Goal: Task Accomplishment & Management: Manage account settings

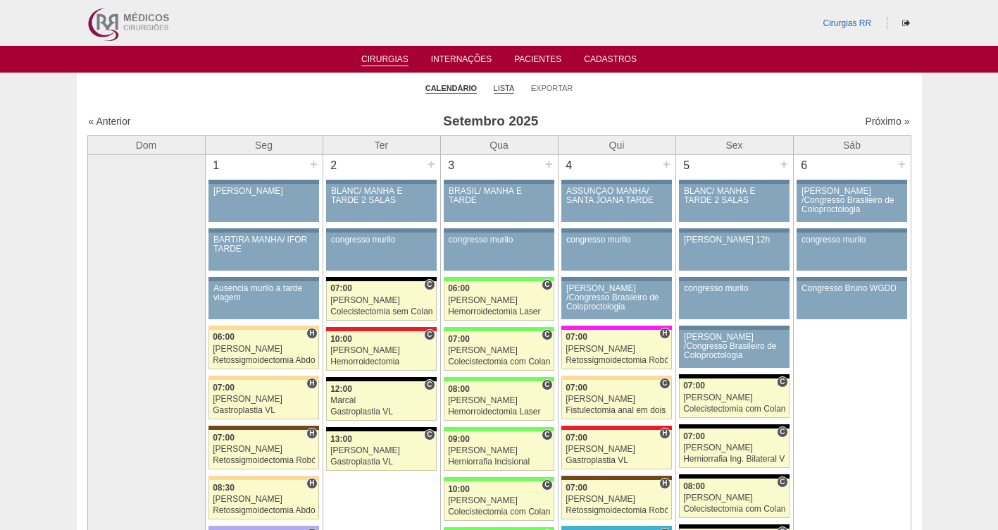
click at [505, 89] on link "Lista" at bounding box center [504, 88] width 21 height 11
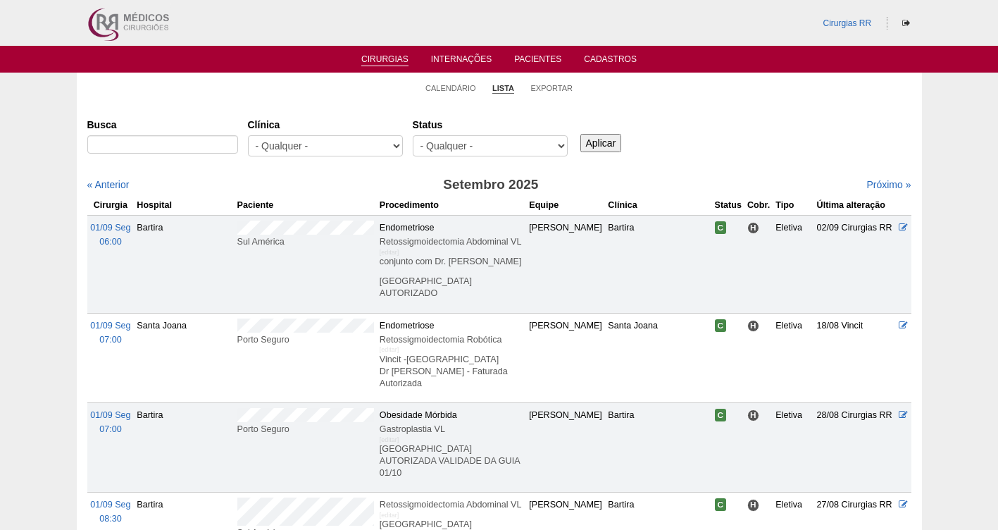
select select "resr"
click at [413, 135] on select "- Qualquer - Reservada Confirmada Suspensa Cancelada" at bounding box center [490, 145] width 155 height 21
click at [608, 143] on input "Aplicar" at bounding box center [601, 143] width 42 height 18
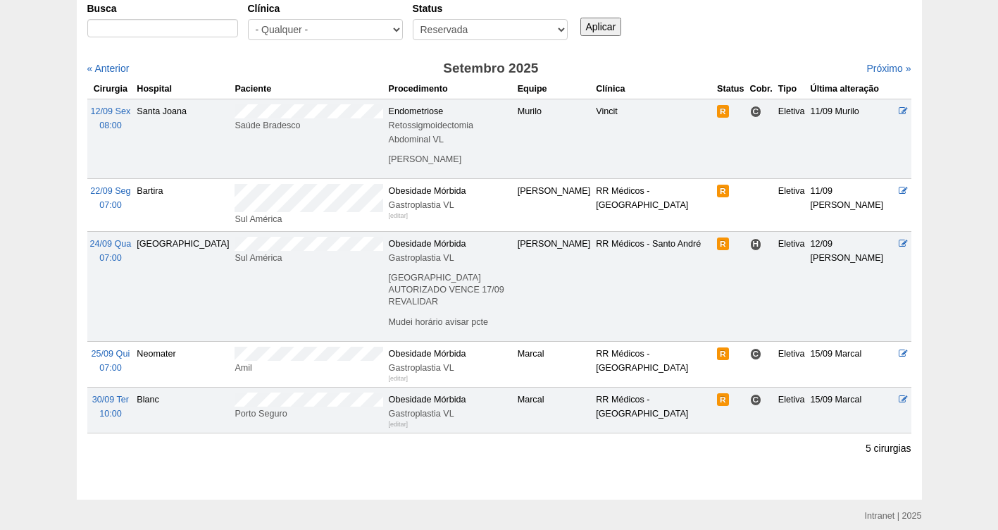
scroll to position [117, 0]
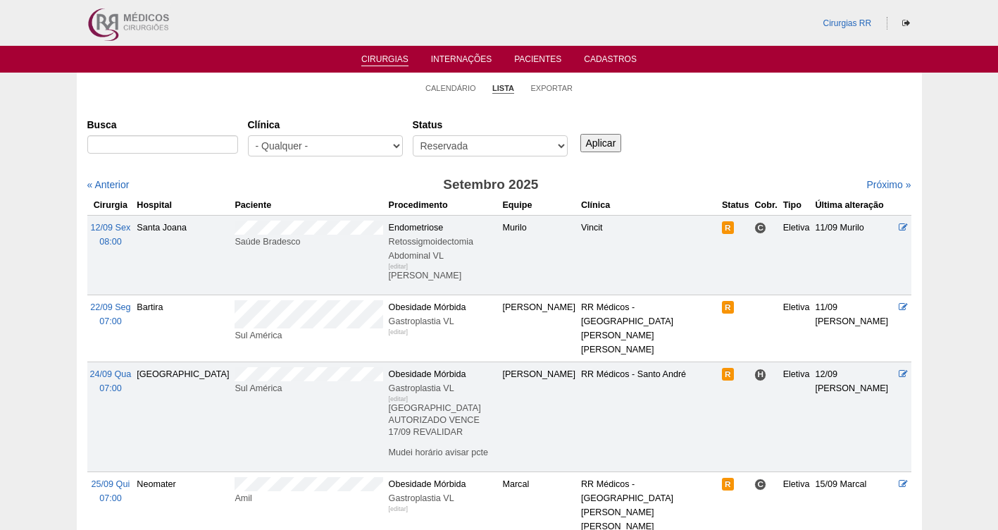
scroll to position [117, 0]
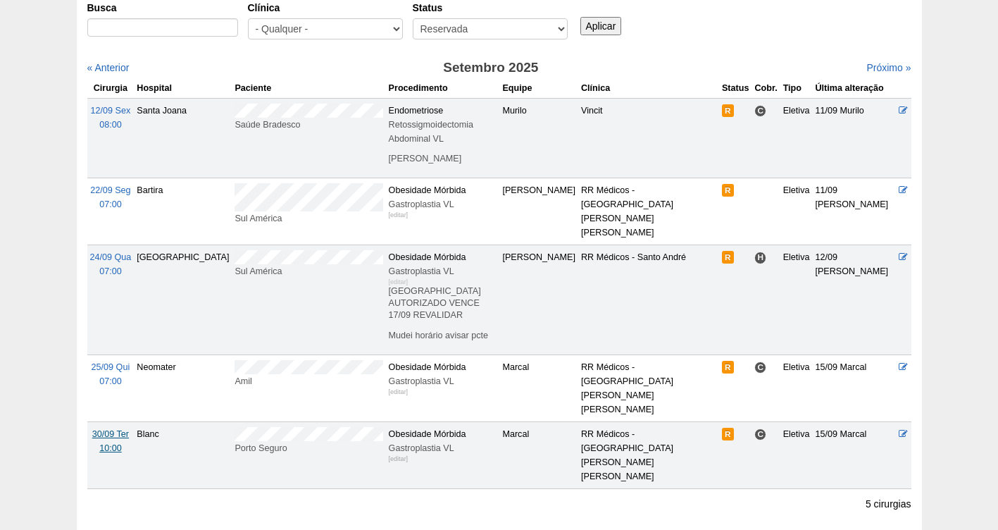
click at [99, 429] on span "30/09 Ter" at bounding box center [110, 434] width 37 height 10
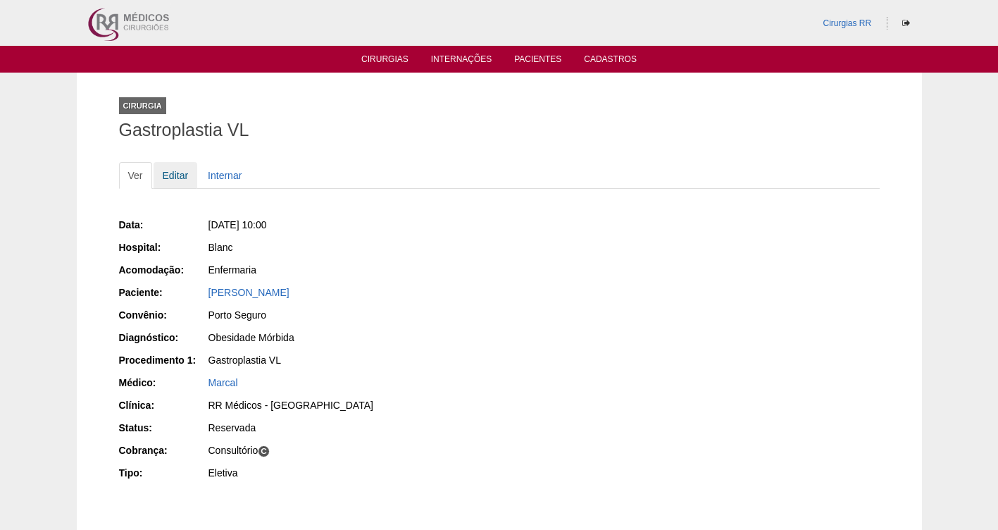
click at [179, 177] on link "Editar" at bounding box center [176, 175] width 44 height 27
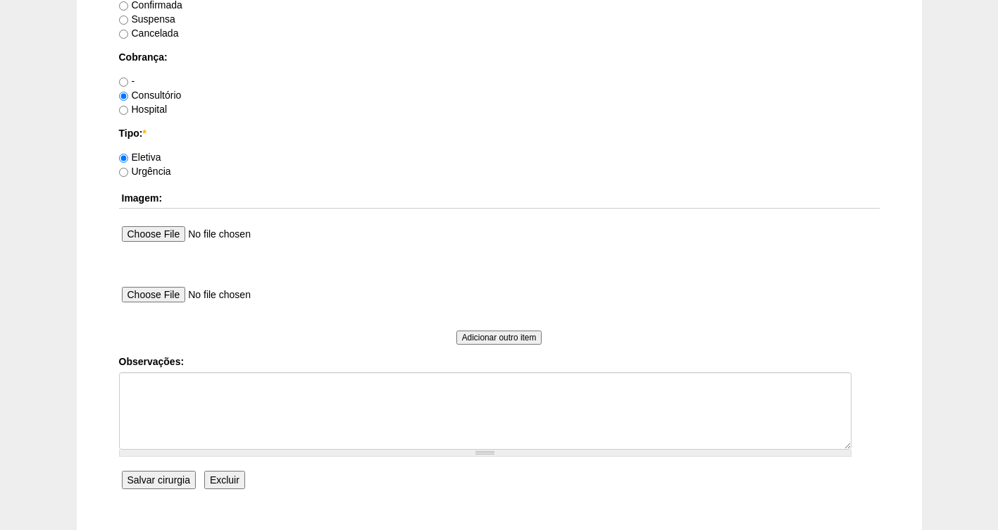
scroll to position [1285, 0]
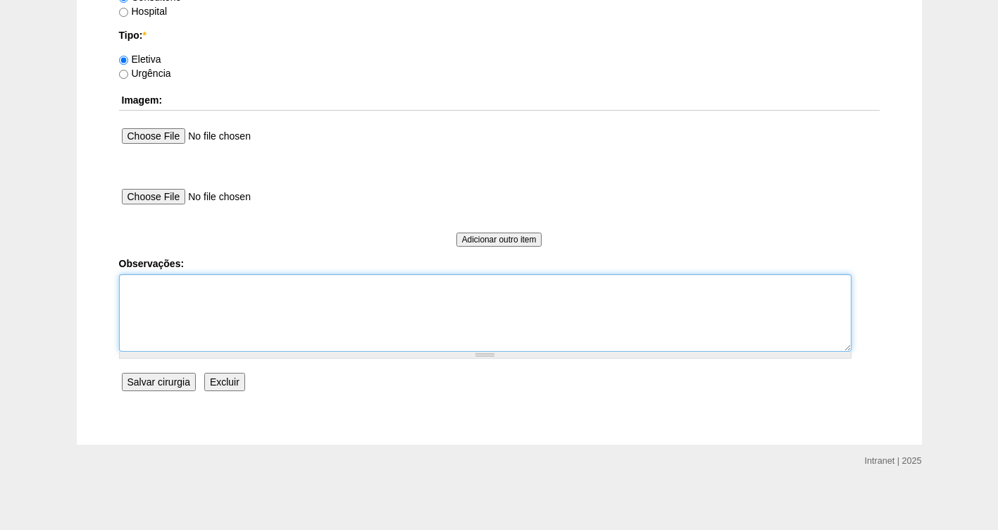
click at [154, 293] on textarea "Observações:" at bounding box center [485, 312] width 733 height 77
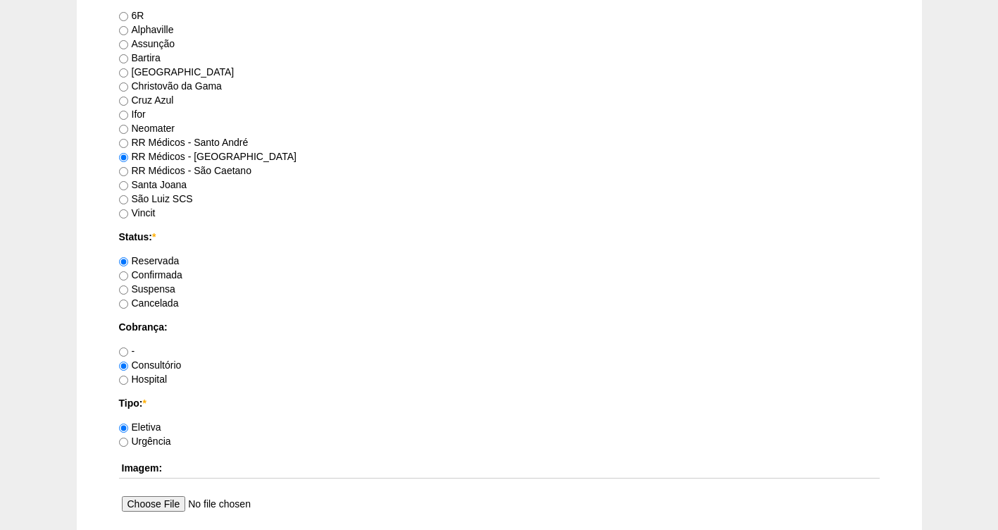
scroll to position [913, 0]
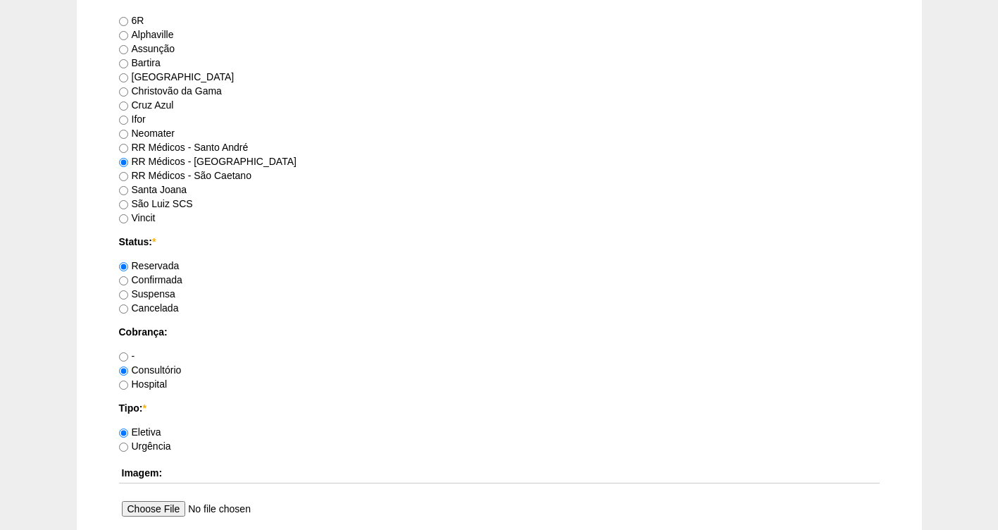
type textarea "FATURADA CONSULTORIO AUTORIZADA VALIDADE DA GUIA 30/10"
click at [176, 282] on label "Confirmada" at bounding box center [150, 279] width 63 height 11
click at [128, 282] on input "Confirmada" at bounding box center [123, 280] width 9 height 9
radio input "true"
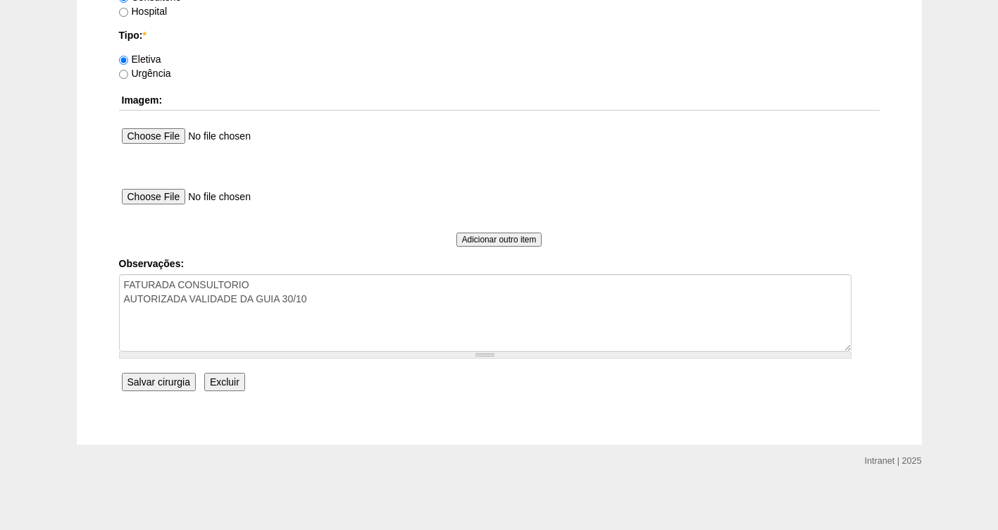
click at [158, 378] on input "Salvar cirurgia" at bounding box center [159, 382] width 74 height 18
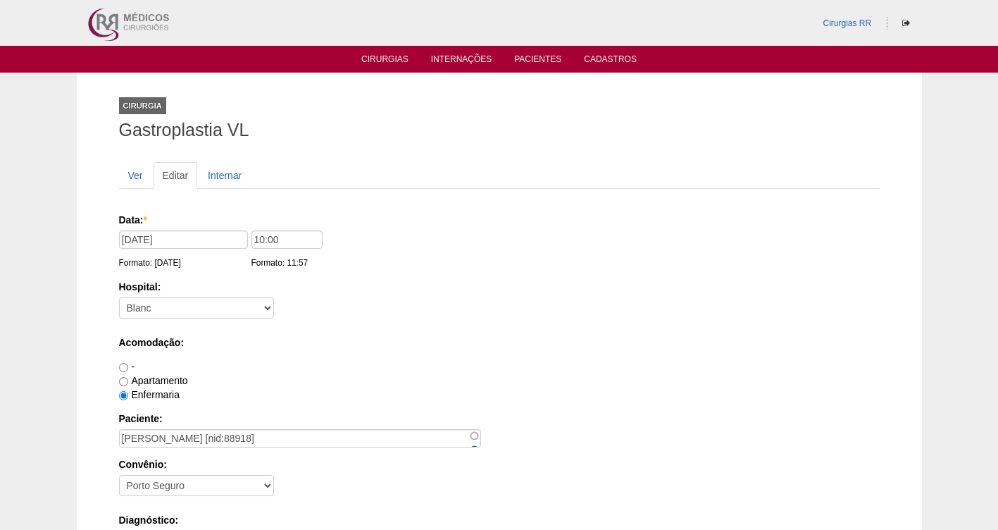
scroll to position [1285, 0]
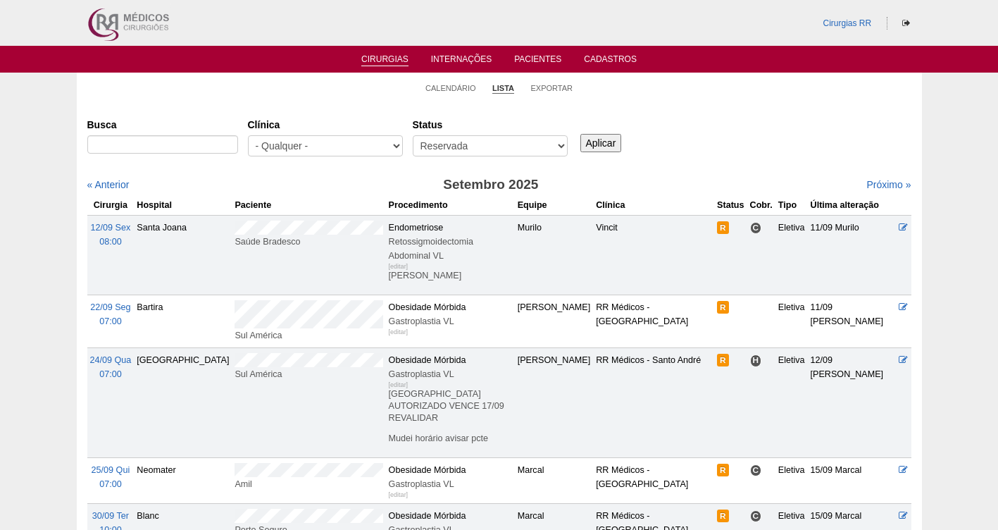
scroll to position [117, 0]
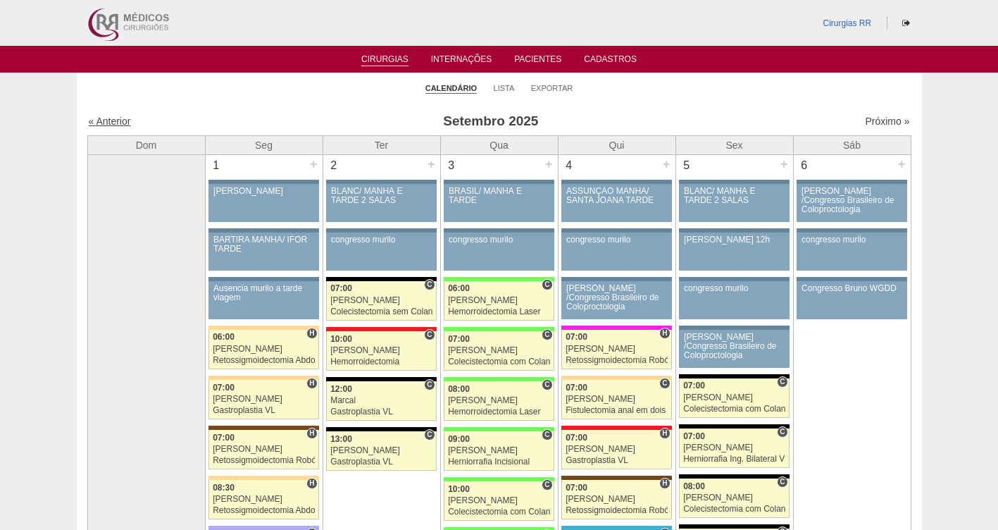
click at [117, 118] on link "« Anterior" at bounding box center [110, 121] width 42 height 11
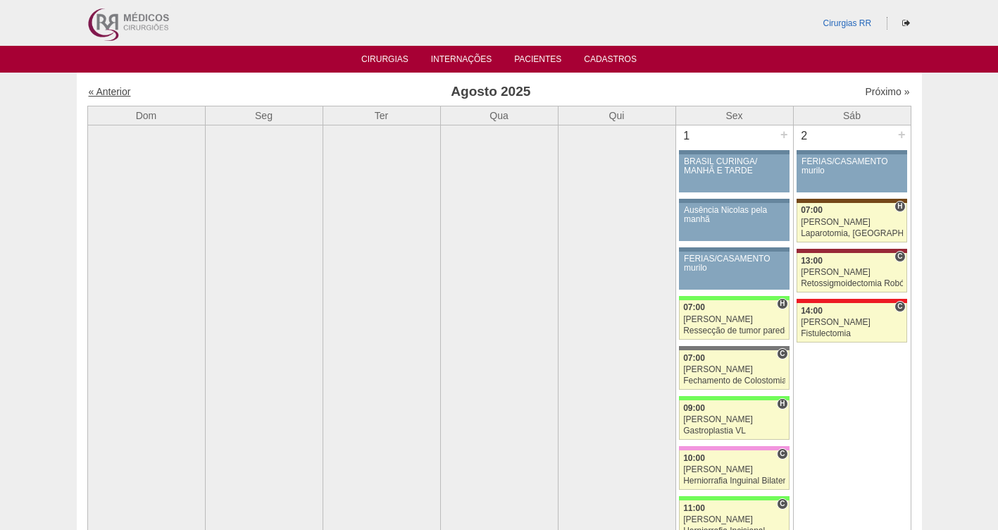
click at [97, 89] on link "« Anterior" at bounding box center [110, 91] width 42 height 11
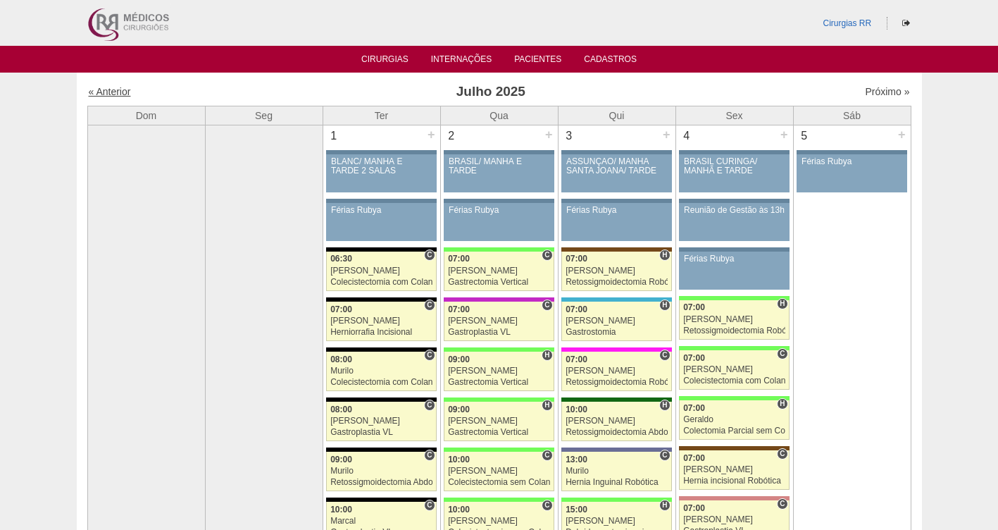
drag, startPoint x: 0, startPoint y: 0, endPoint x: 98, endPoint y: 89, distance: 132.1
click at [98, 89] on link "« Anterior" at bounding box center [110, 91] width 42 height 11
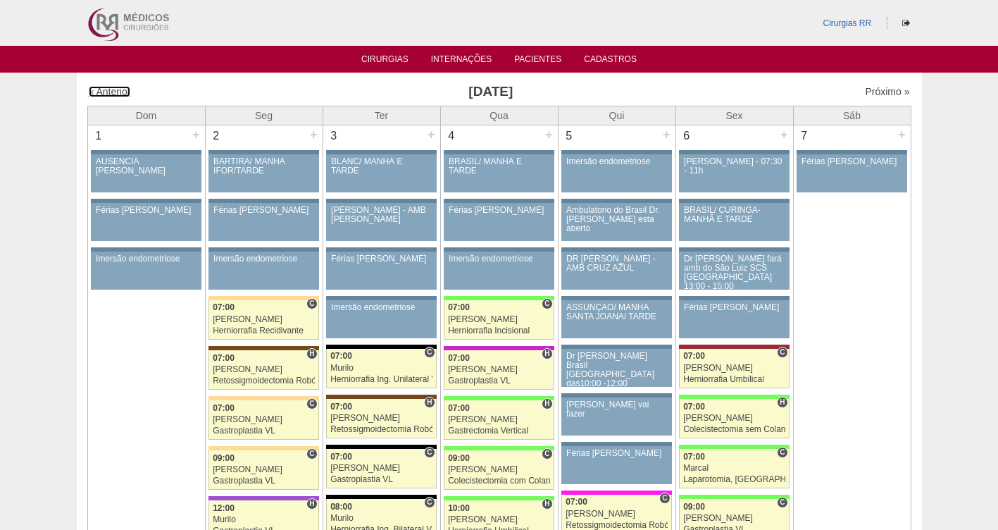
click at [98, 89] on link "« Anterior" at bounding box center [110, 91] width 42 height 11
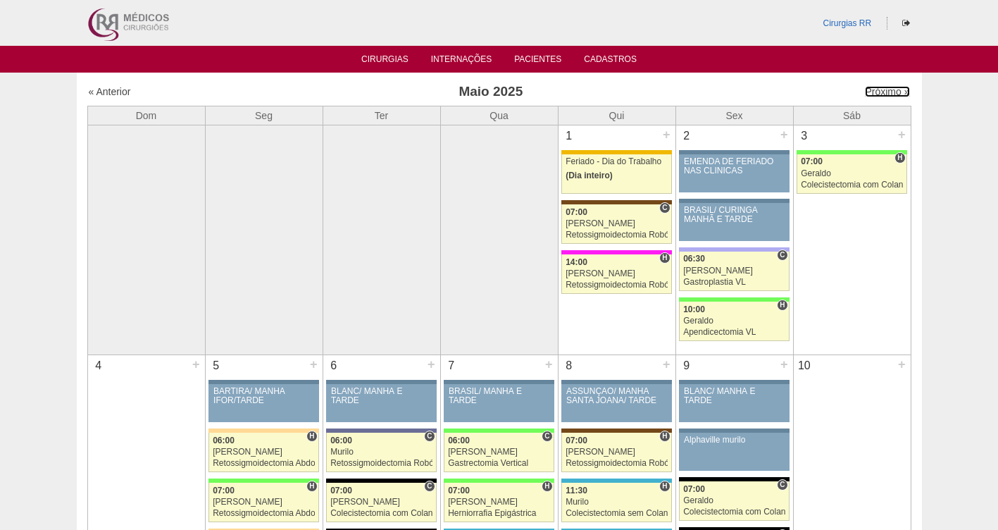
click at [865, 95] on link "Próximo »" at bounding box center [887, 91] width 44 height 11
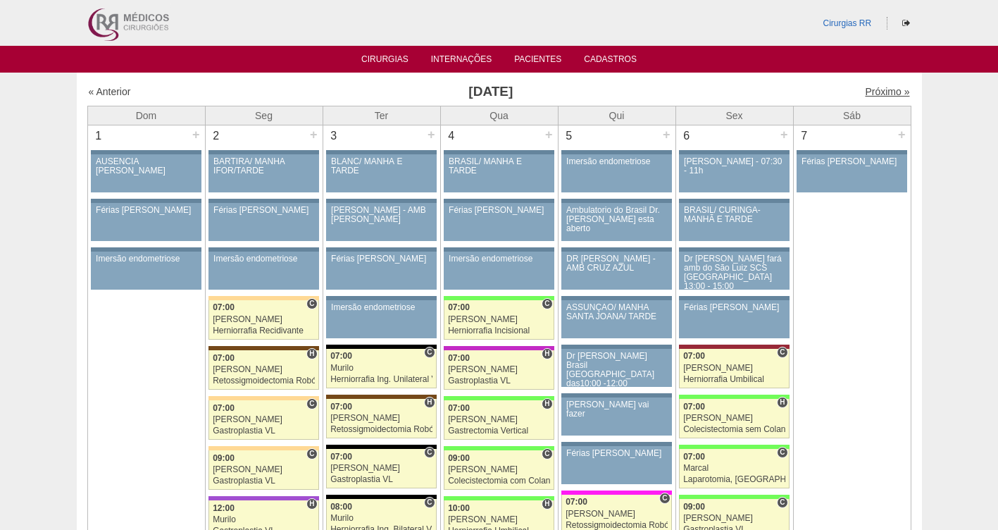
click at [866, 93] on link "Próximo »" at bounding box center [887, 91] width 44 height 11
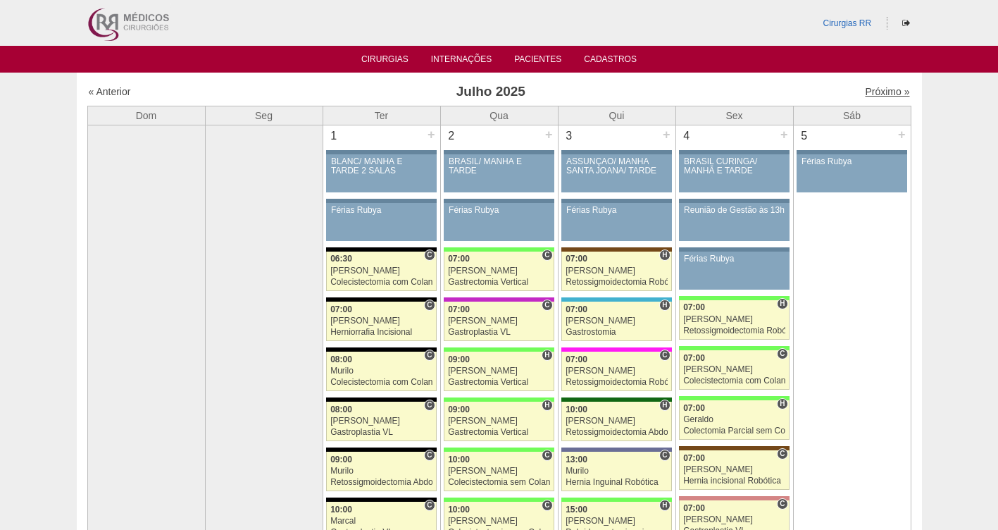
click at [871, 94] on link "Próximo »" at bounding box center [887, 91] width 44 height 11
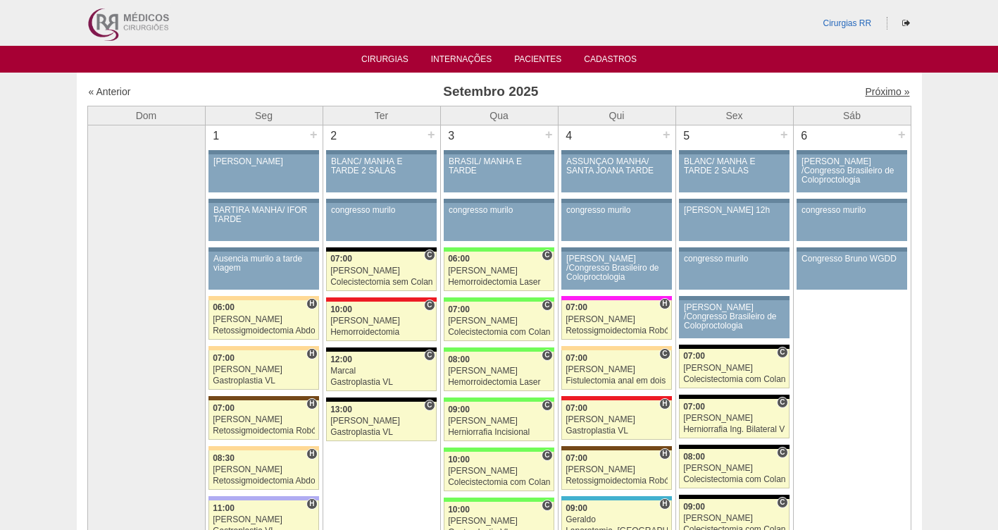
click at [871, 93] on link "Próximo »" at bounding box center [887, 91] width 44 height 11
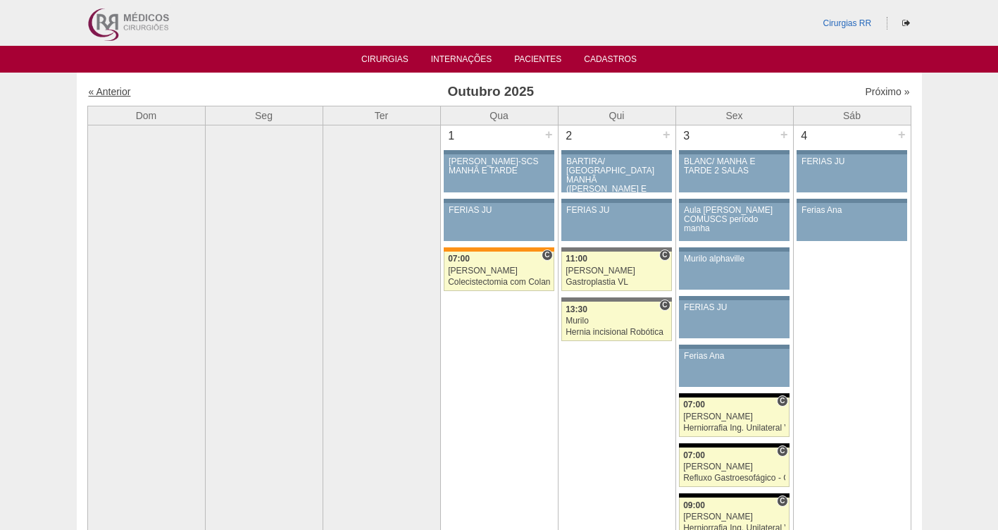
click at [123, 93] on link "« Anterior" at bounding box center [110, 91] width 42 height 11
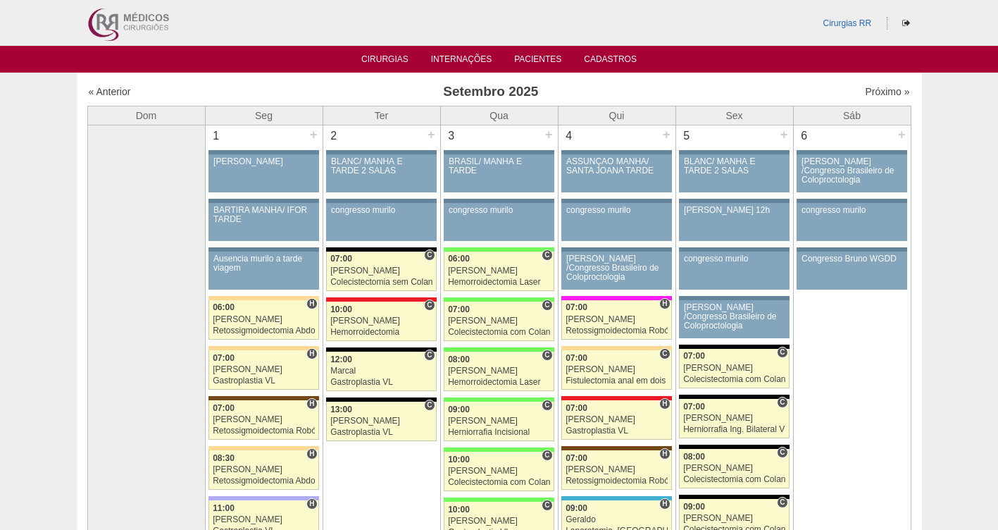
click at [380, 49] on ul "Cirurgias Internações Pacientes Cadastros" at bounding box center [499, 59] width 998 height 27
click at [381, 53] on li "Cirurgias" at bounding box center [384, 58] width 67 height 11
click at [386, 60] on link "Cirurgias" at bounding box center [384, 60] width 47 height 12
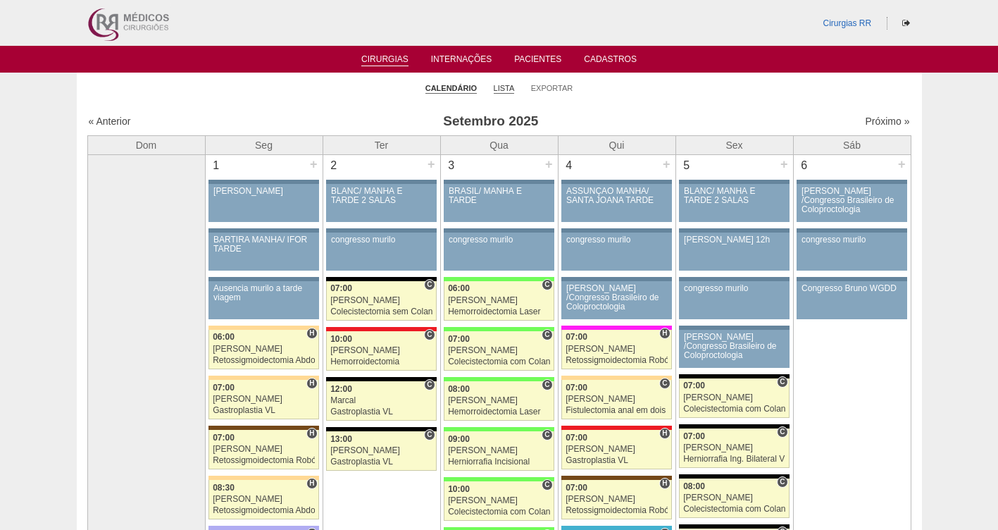
click at [508, 87] on link "Lista" at bounding box center [504, 88] width 21 height 11
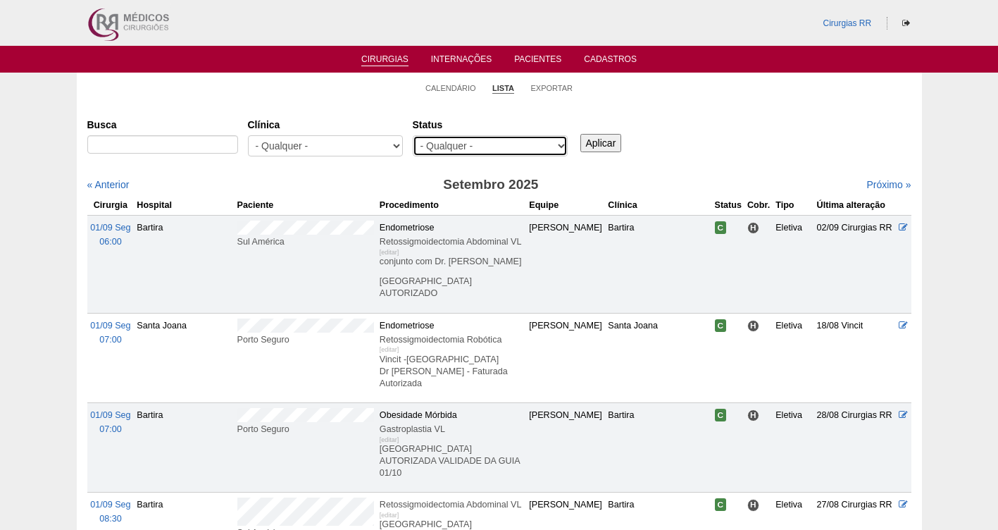
drag, startPoint x: 0, startPoint y: 0, endPoint x: 480, endPoint y: 145, distance: 501.8
click at [480, 145] on select "- Qualquer - Reservada Confirmada Suspensa Cancelada" at bounding box center [490, 145] width 155 height 21
select select "resr"
click at [413, 135] on select "- Qualquer - Reservada Confirmada Suspensa Cancelada" at bounding box center [490, 145] width 155 height 21
click at [609, 137] on input "Aplicar" at bounding box center [601, 143] width 42 height 18
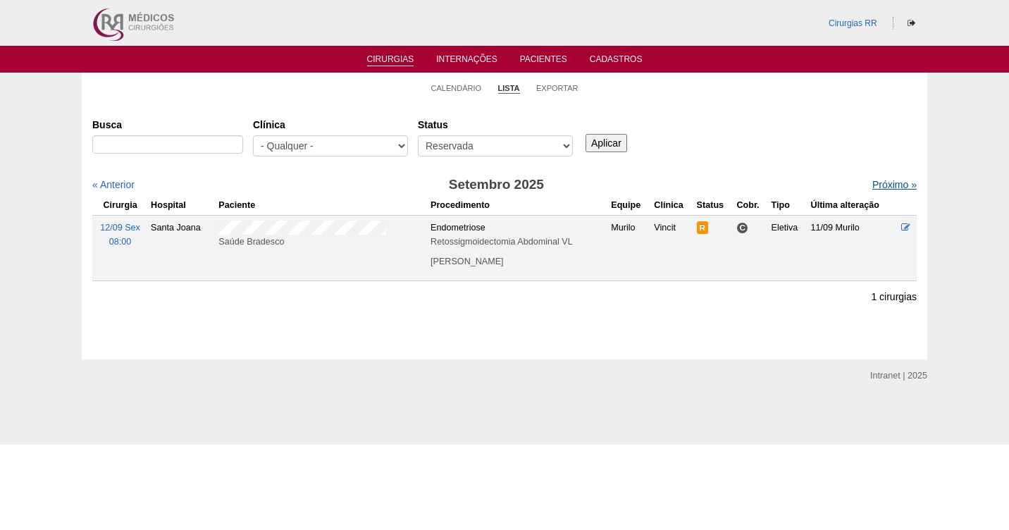
click at [880, 189] on link "Próximo »" at bounding box center [894, 184] width 44 height 11
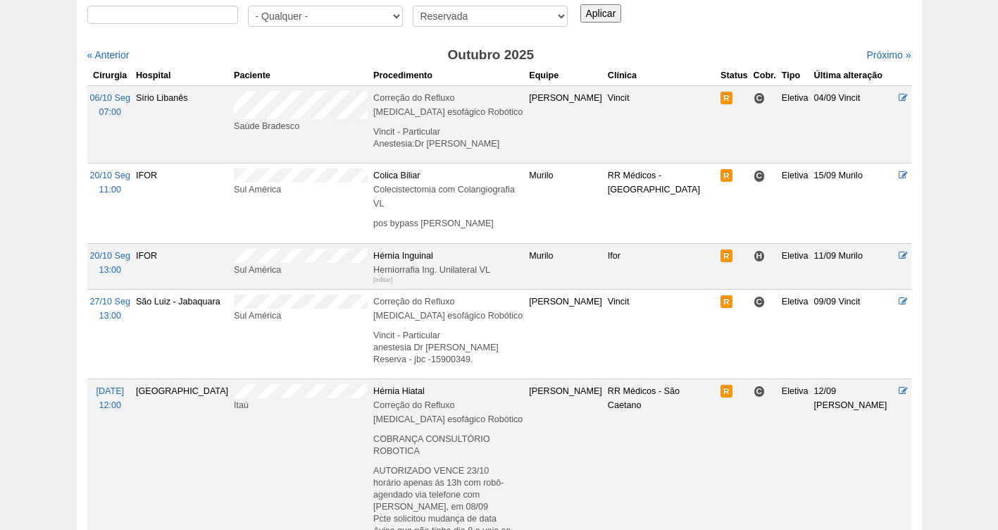
scroll to position [141, 0]
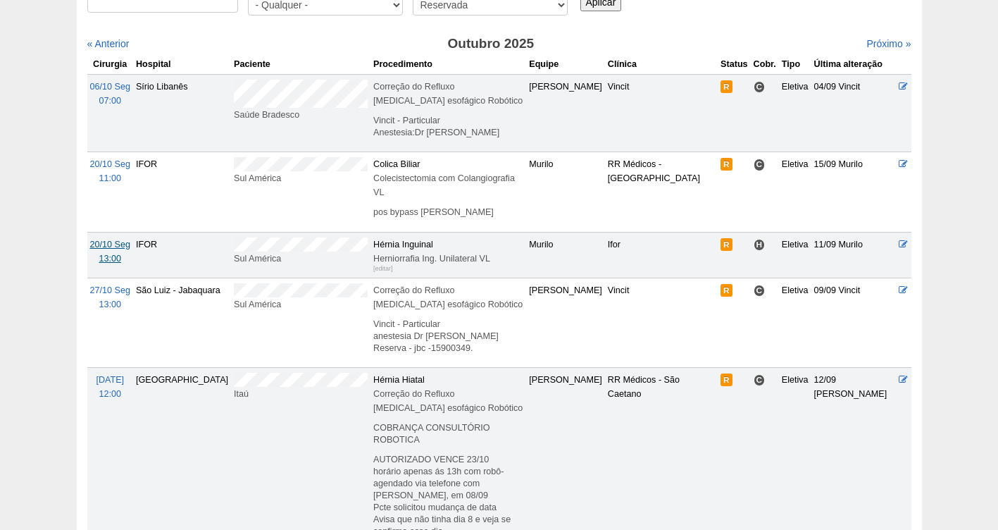
click at [109, 239] on span "20/10 Seg" at bounding box center [110, 244] width 40 height 10
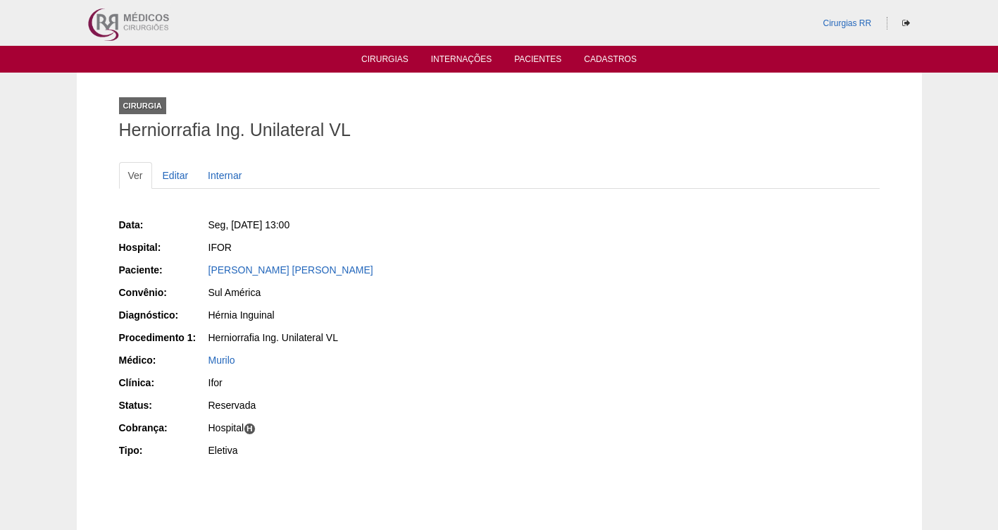
drag, startPoint x: 292, startPoint y: 270, endPoint x: 204, endPoint y: 273, distance: 88.8
click at [204, 273] on div "Paciente: Silvia Helena Sanchez" at bounding box center [304, 272] width 370 height 18
copy div "Paciente: Silvia Helena Sanchez"
drag, startPoint x: 364, startPoint y: 233, endPoint x: 230, endPoint y: 222, distance: 135.0
click at [230, 222] on div "Seg, 20/10/2025 - 13:00" at bounding box center [348, 227] width 282 height 18
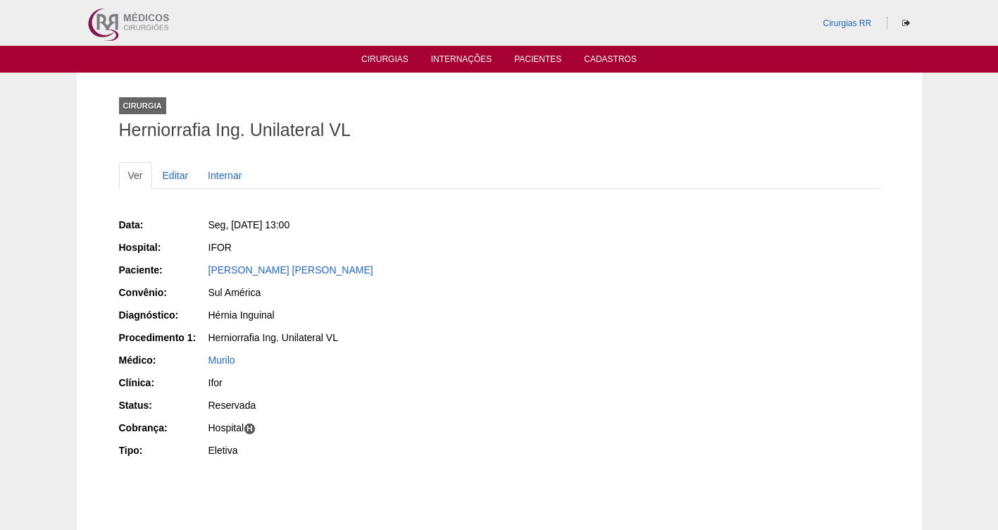
copy span "20/10/2025 - 13:00"
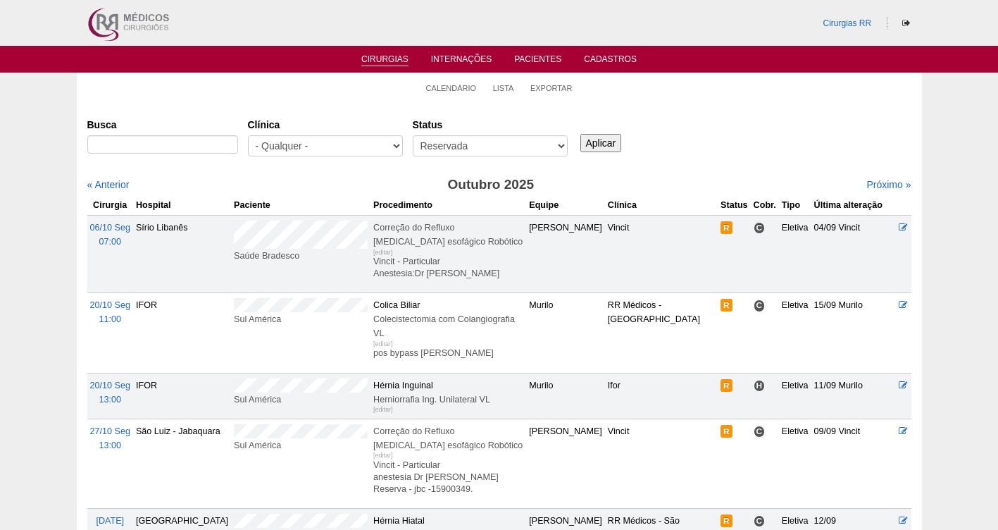
scroll to position [141, 0]
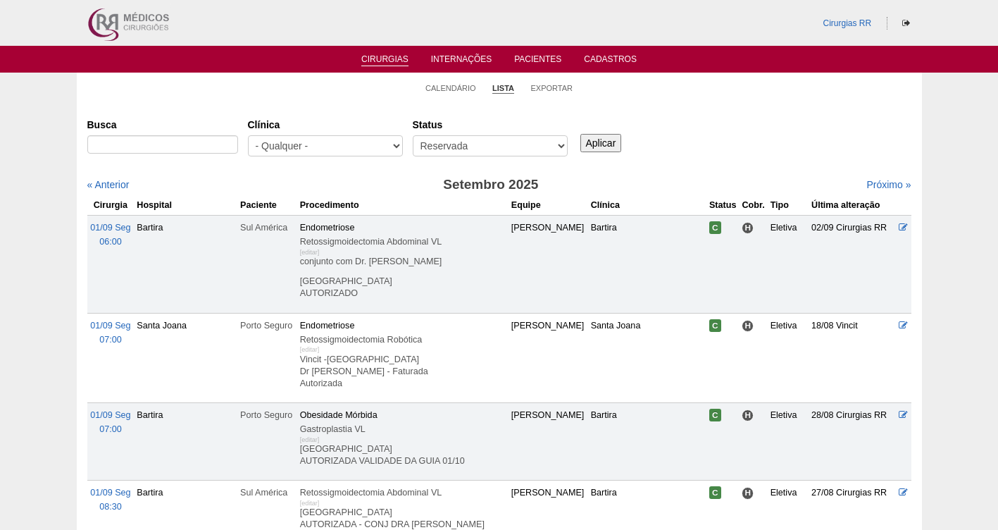
select select "resr"
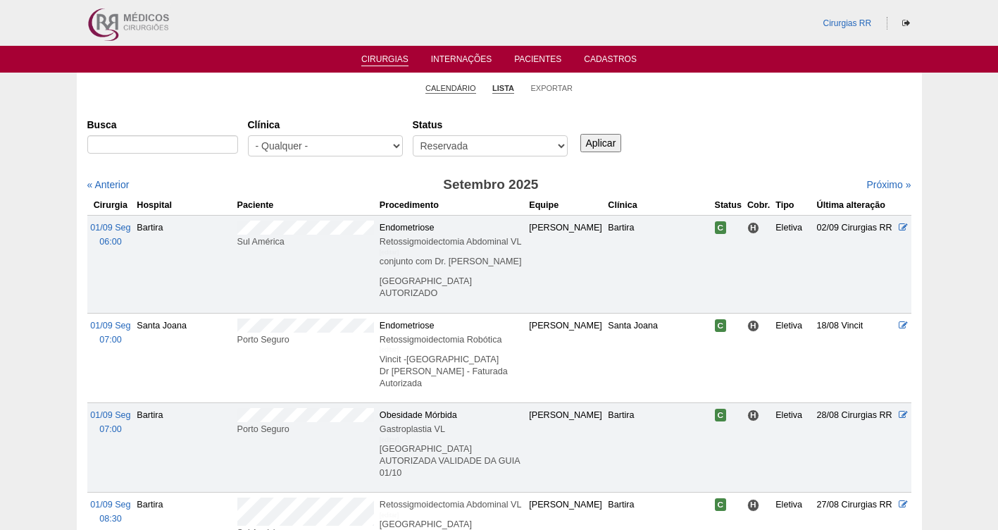
click at [443, 86] on link "Calendário" at bounding box center [450, 88] width 51 height 11
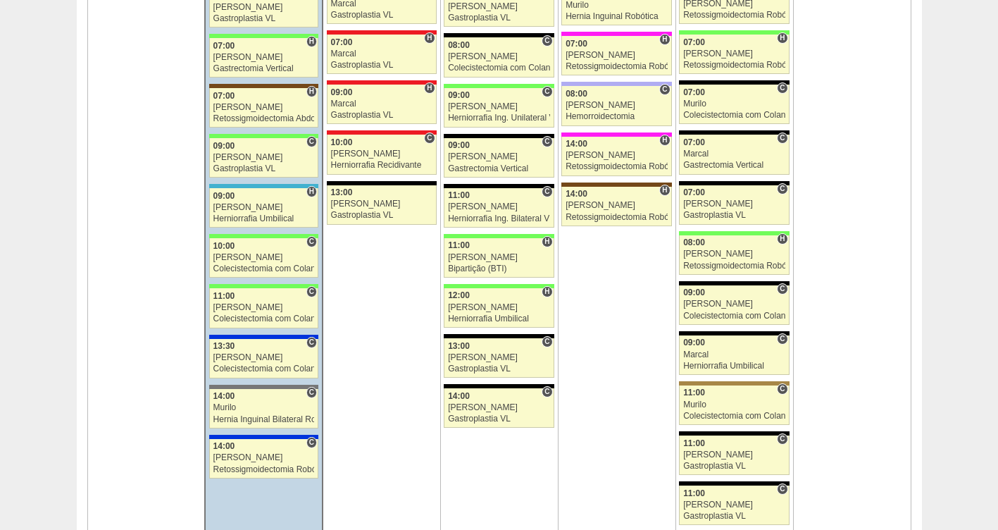
scroll to position [1401, 0]
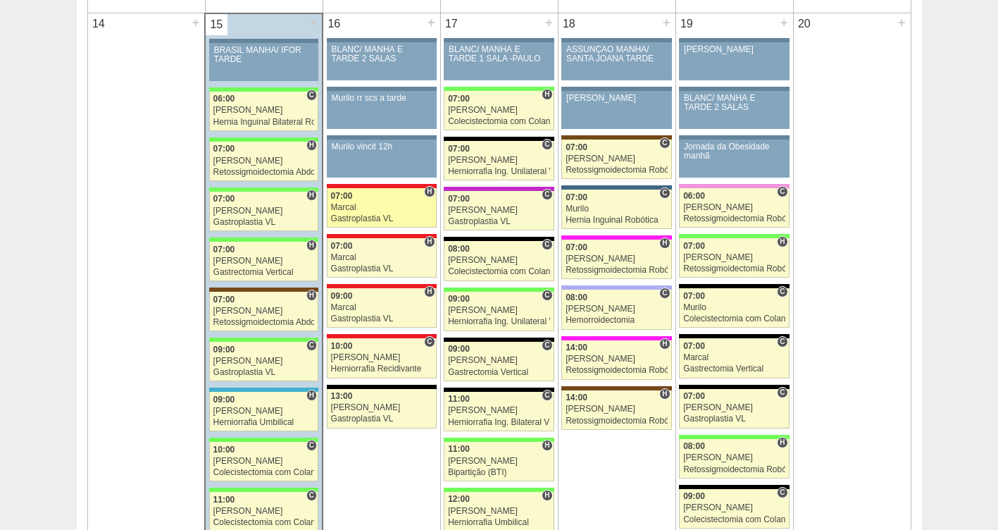
click at [366, 200] on div "07:00" at bounding box center [381, 196] width 101 height 9
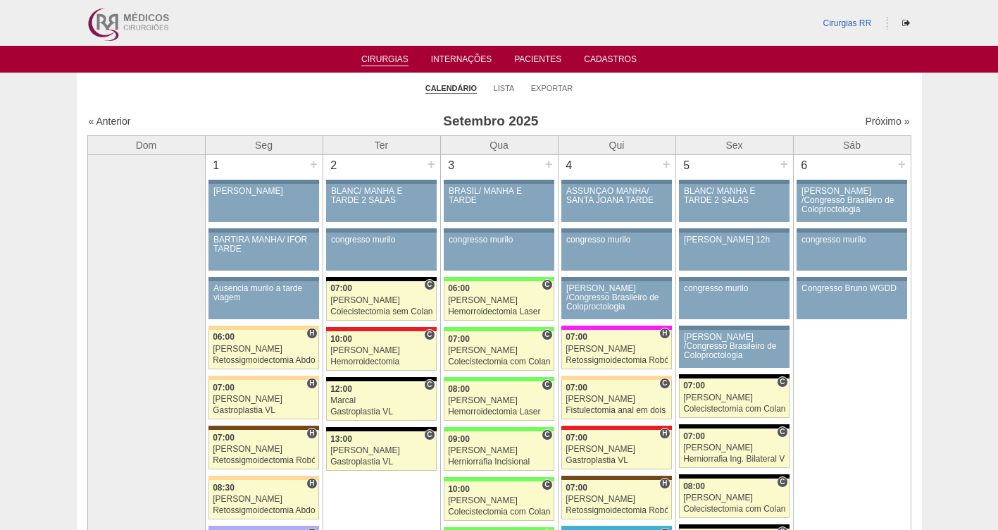
scroll to position [1401, 0]
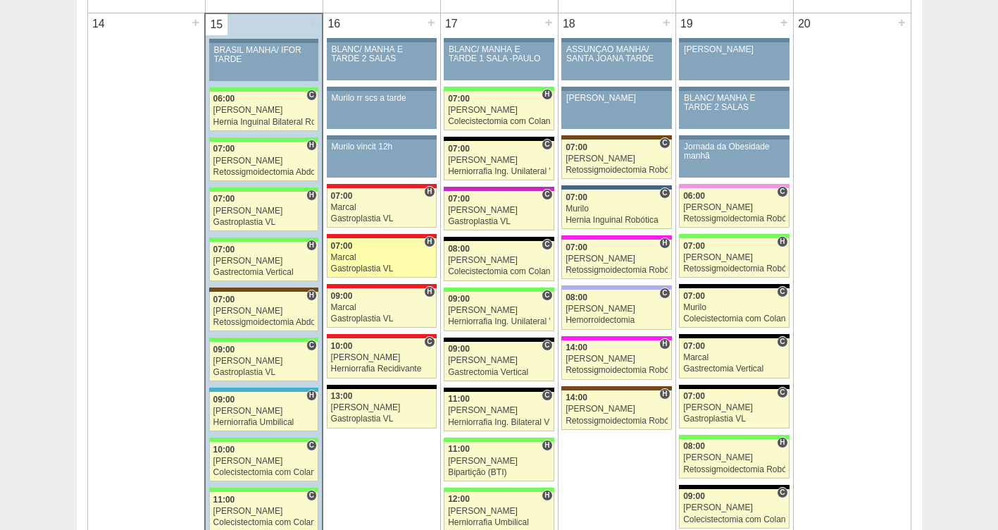
click at [354, 262] on div "Marcal" at bounding box center [381, 257] width 101 height 9
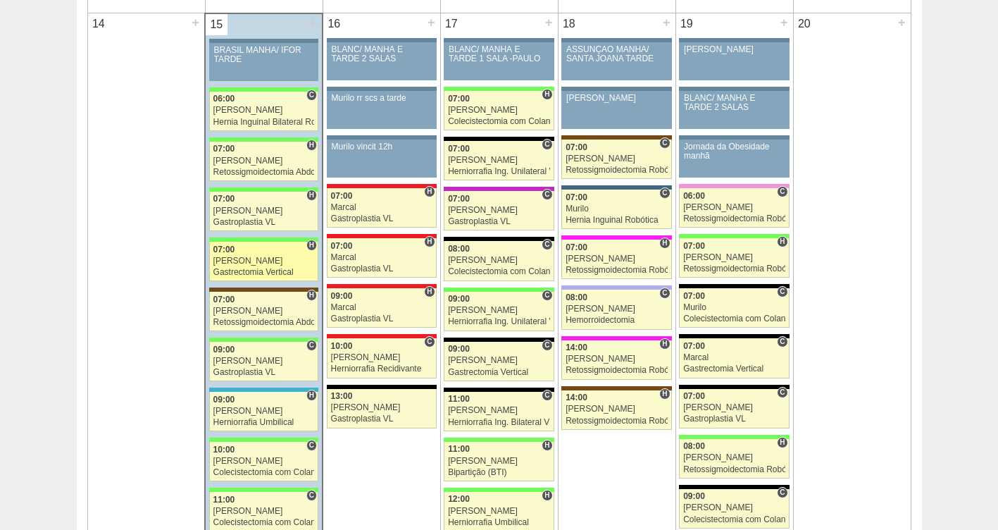
scroll to position [1401, 0]
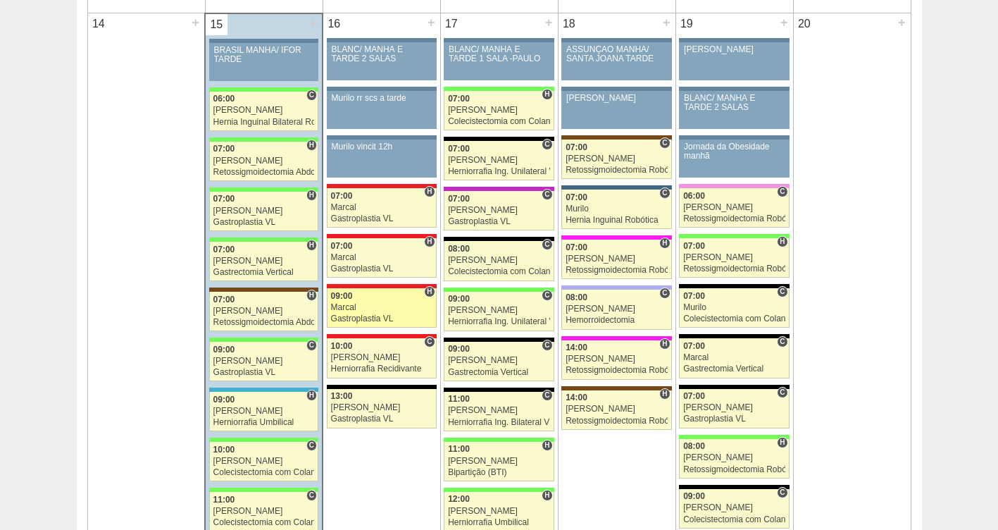
click at [382, 308] on div "Marcal" at bounding box center [381, 307] width 101 height 9
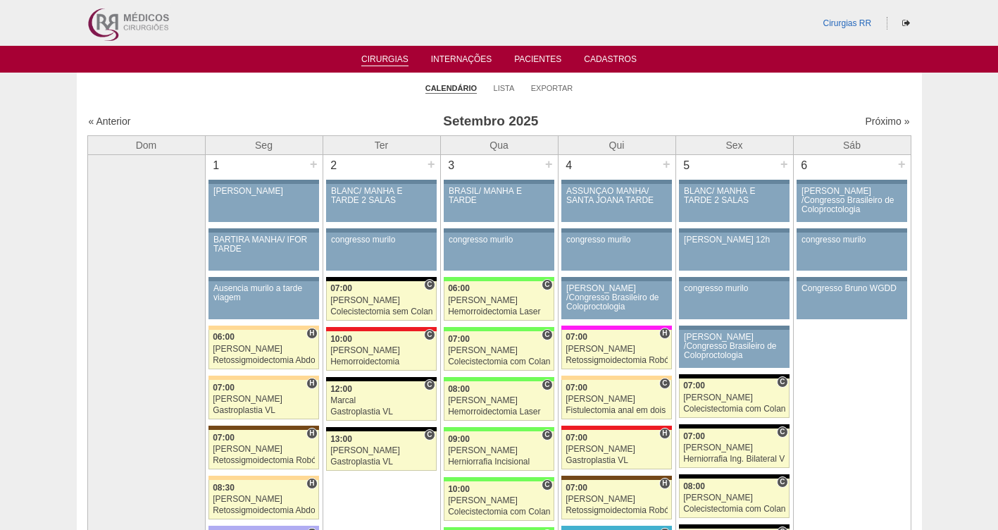
scroll to position [1401, 0]
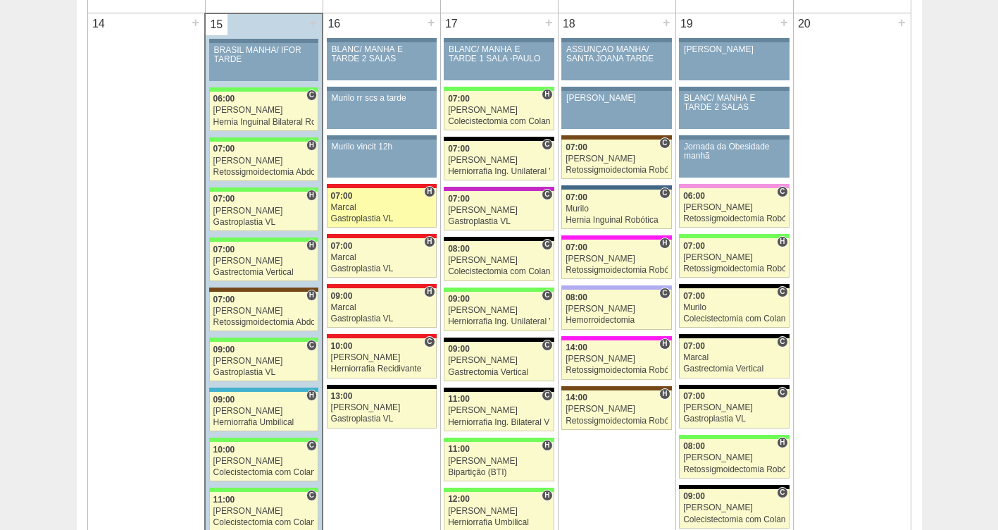
click at [381, 212] on div "Marcal" at bounding box center [381, 207] width 101 height 9
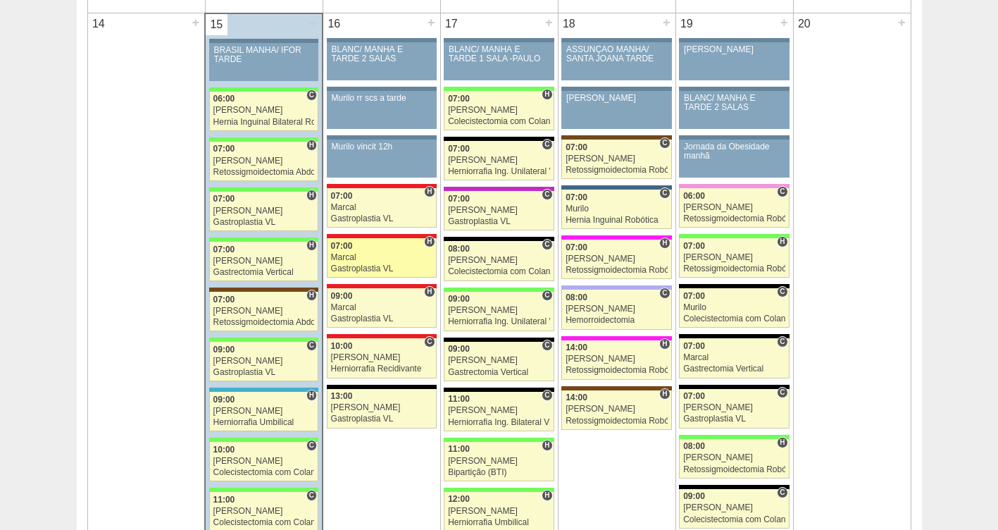
click at [381, 265] on div "Gastroplastia VL" at bounding box center [381, 268] width 101 height 9
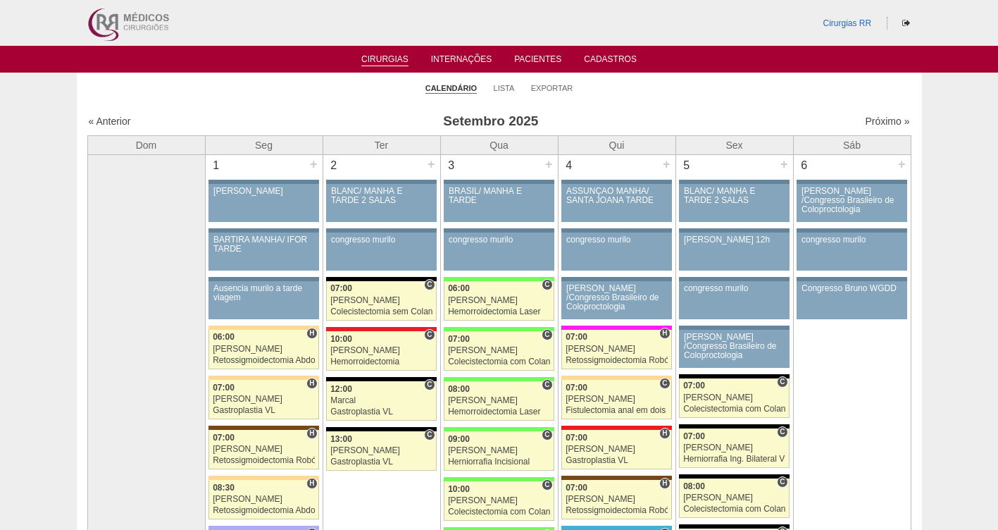
scroll to position [1401, 0]
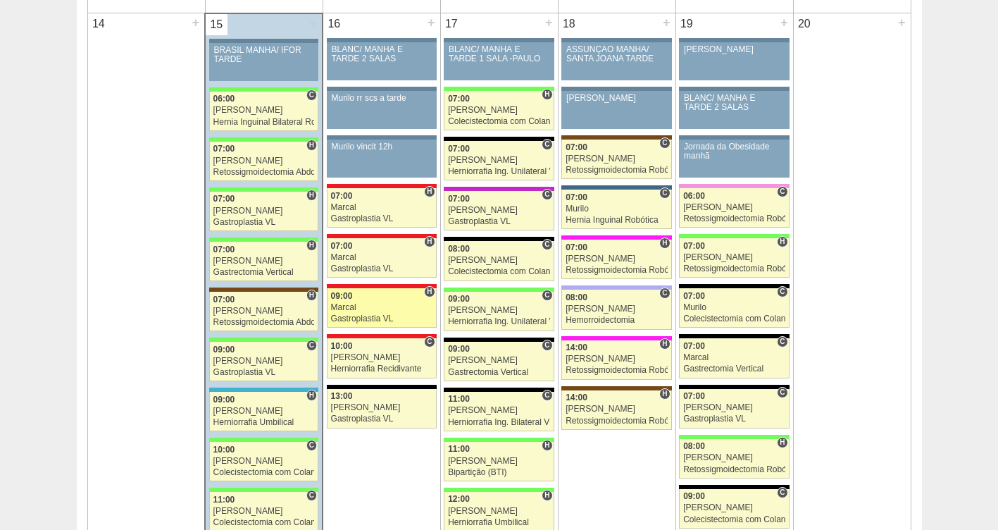
click at [375, 309] on div "Marcal" at bounding box center [381, 307] width 101 height 9
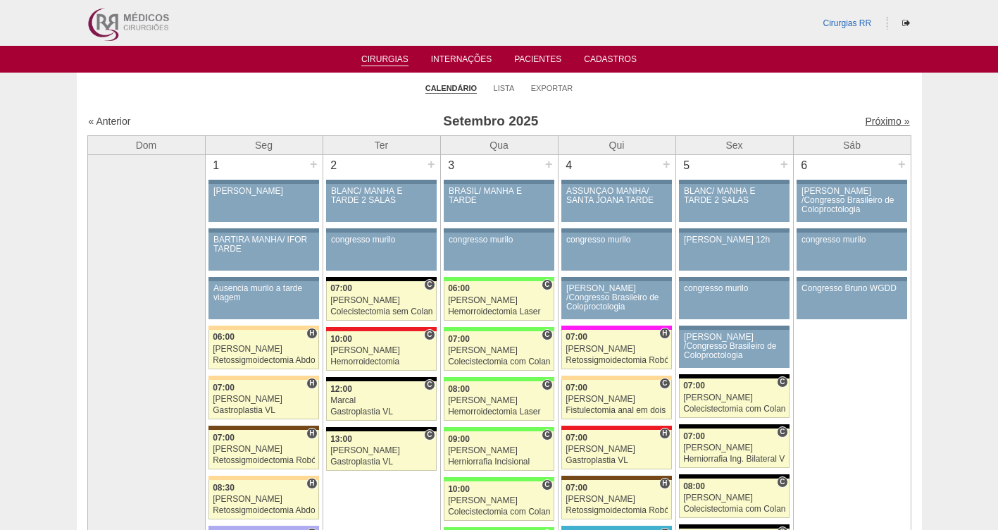
click at [871, 123] on link "Próximo »" at bounding box center [887, 121] width 44 height 11
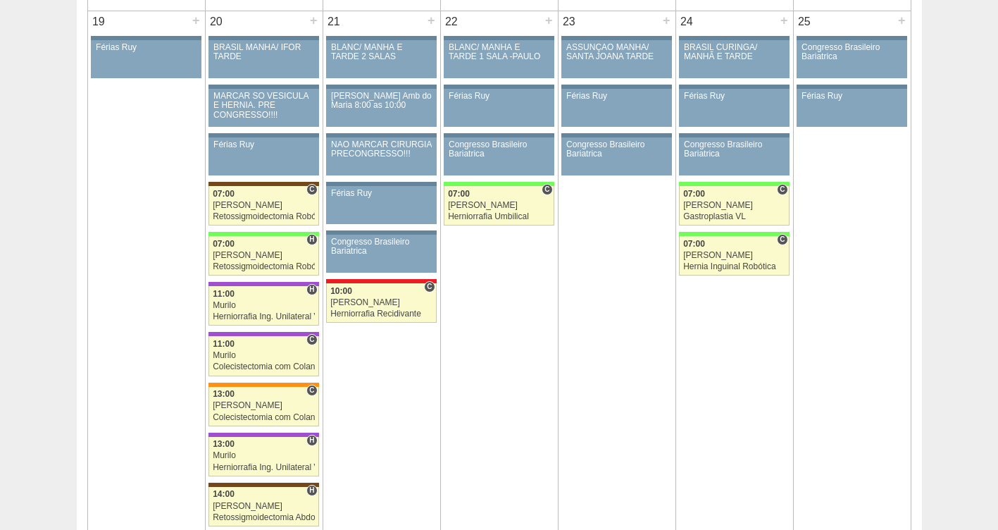
scroll to position [1504, 0]
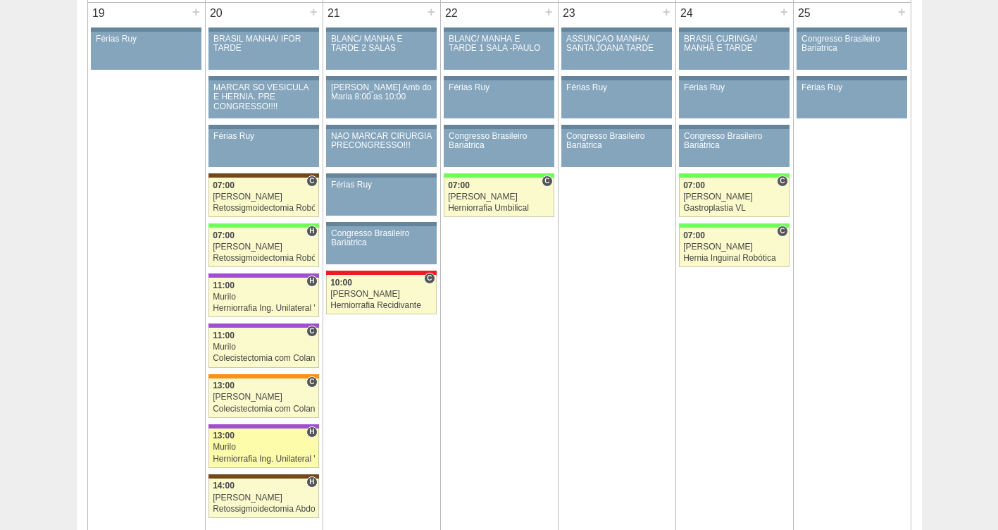
click at [242, 448] on div "Murilo" at bounding box center [264, 446] width 102 height 9
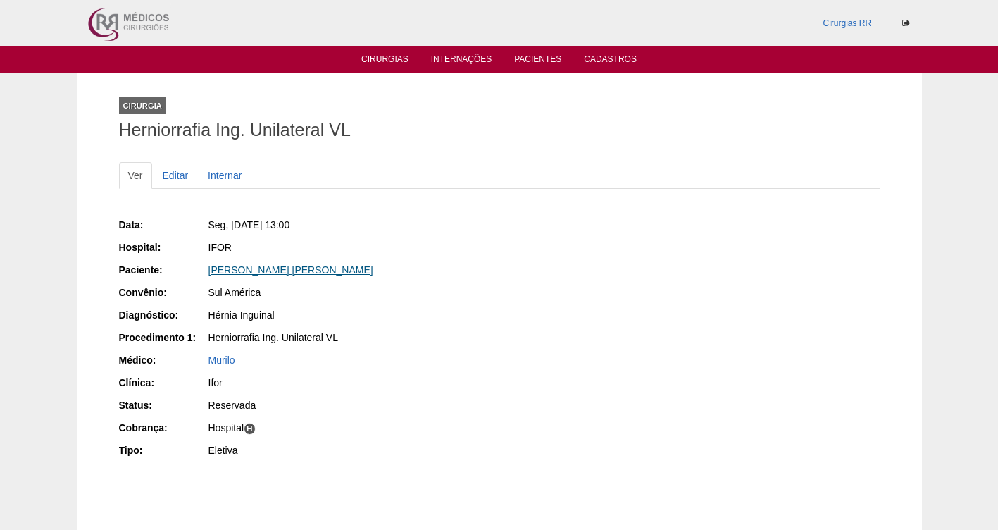
click at [235, 266] on link "[PERSON_NAME] [PERSON_NAME]" at bounding box center [290, 269] width 165 height 11
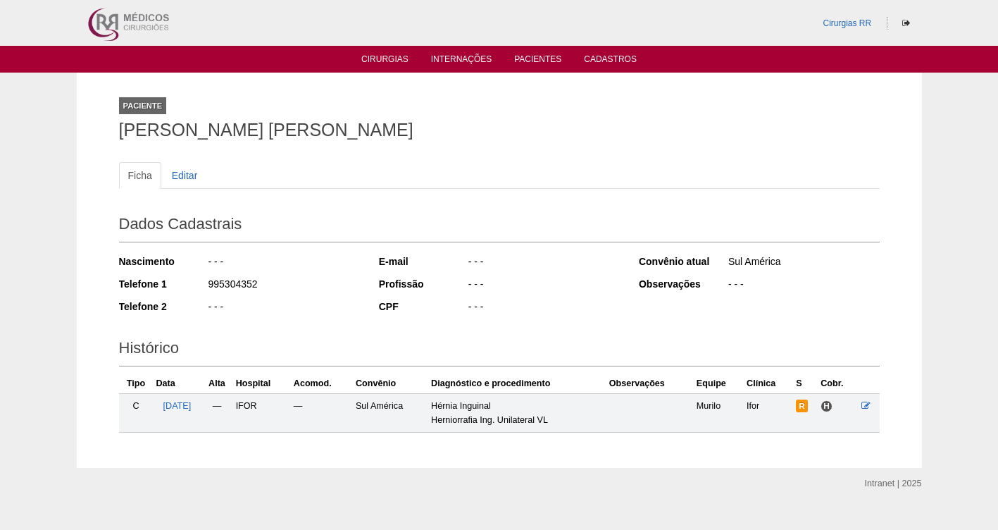
drag, startPoint x: 280, startPoint y: 278, endPoint x: 188, endPoint y: 285, distance: 92.6
click at [188, 285] on div "Telefone 1 995304352" at bounding box center [239, 286] width 241 height 18
copy div "995304352"
click at [192, 407] on span "20/10/2025" at bounding box center [177, 406] width 28 height 10
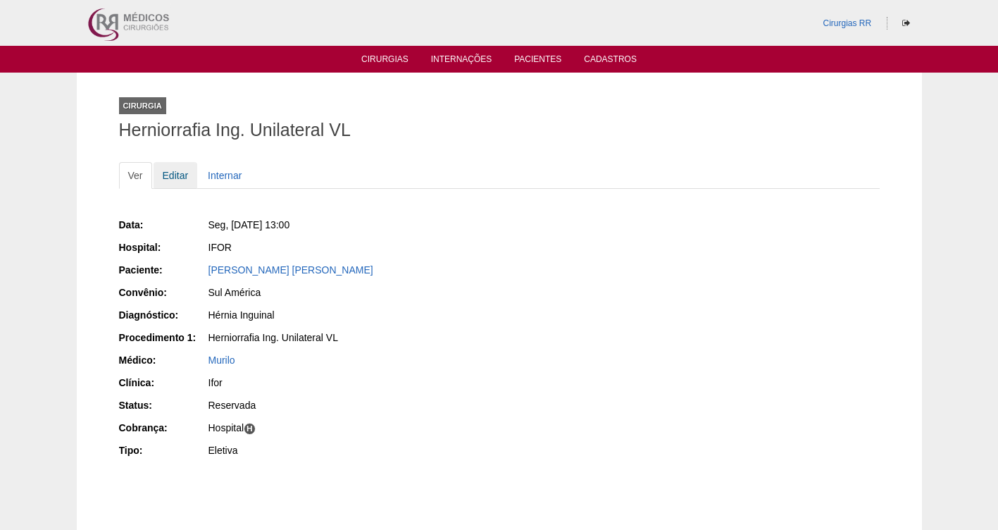
click at [170, 175] on link "Editar" at bounding box center [176, 175] width 44 height 27
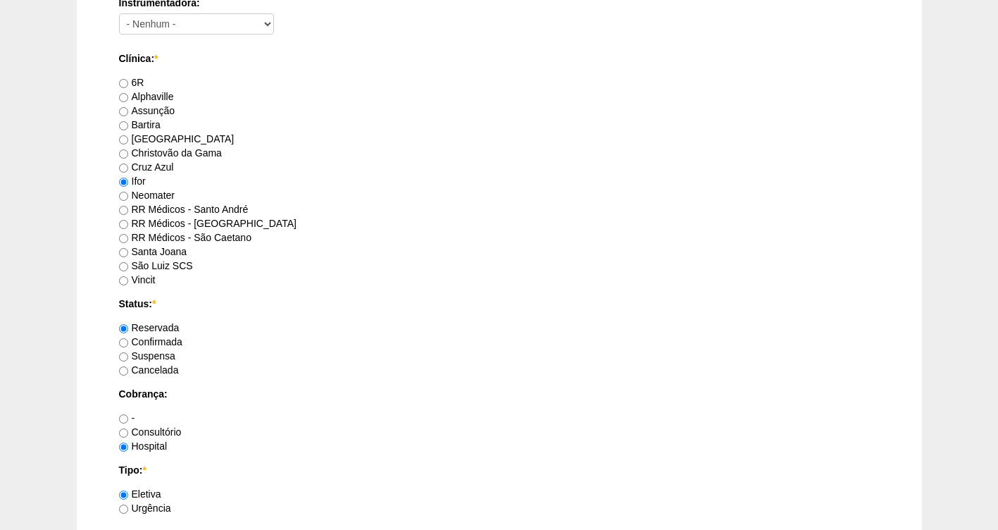
scroll to position [915, 0]
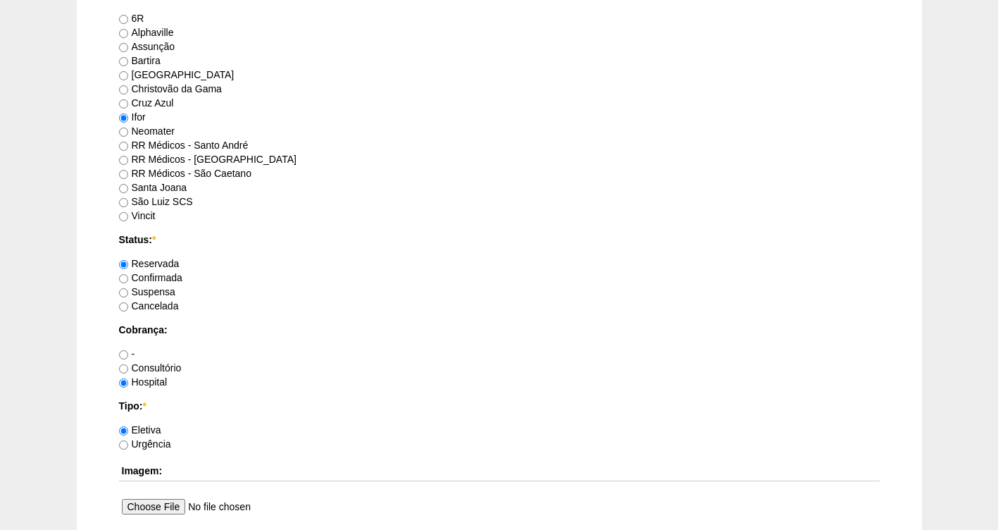
click at [150, 277] on label "Confirmada" at bounding box center [150, 277] width 63 height 11
click at [128, 277] on input "Confirmada" at bounding box center [123, 278] width 9 height 9
radio input "true"
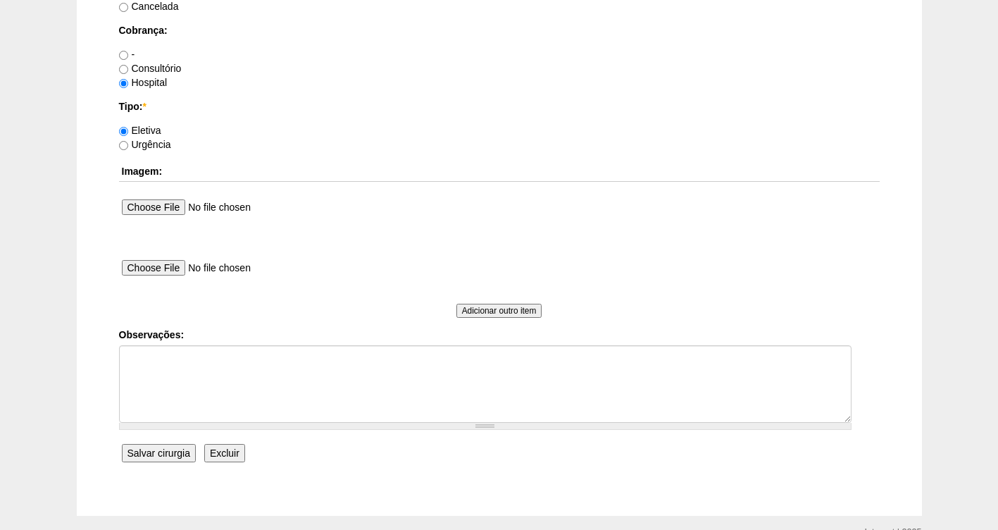
scroll to position [1285, 0]
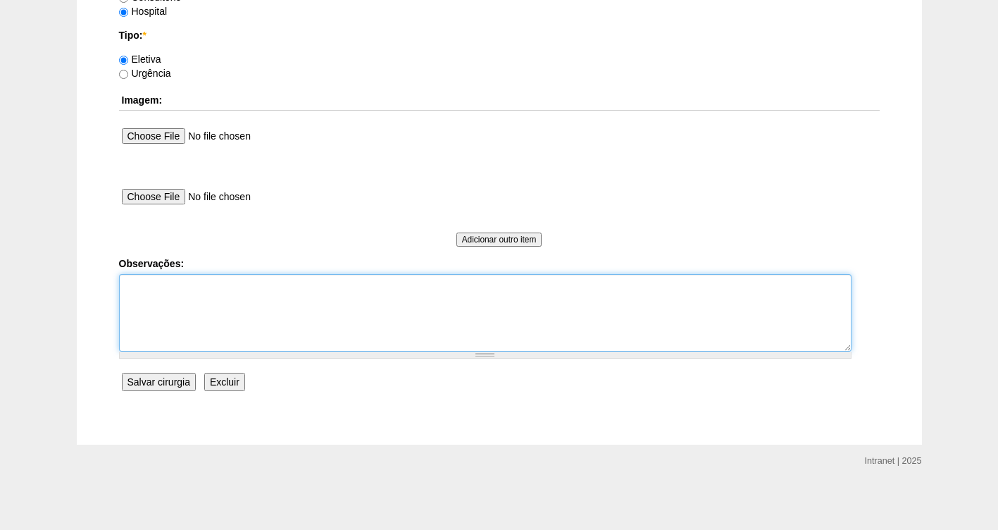
click at [223, 277] on textarea "Observações:" at bounding box center [485, 312] width 733 height 77
type textarea "FATURADA HOSPITAL"
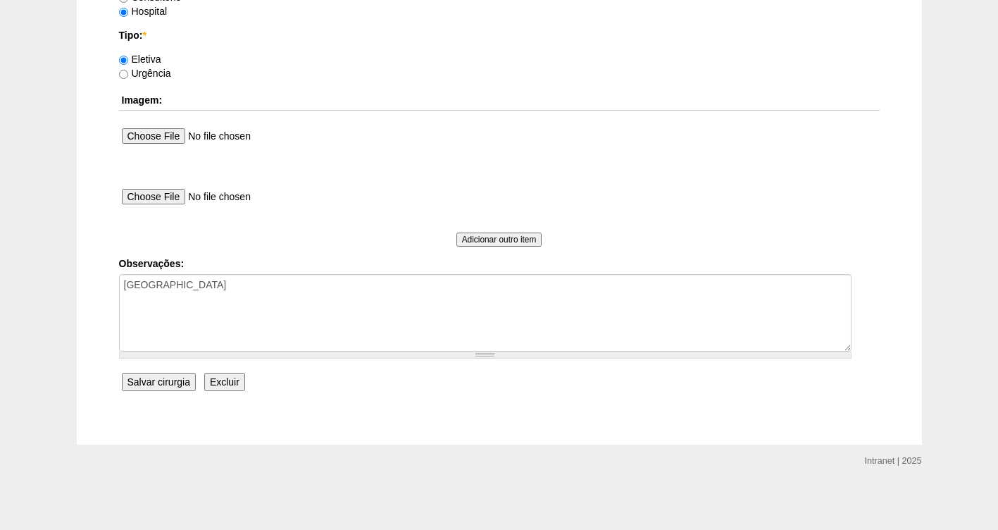
click at [148, 382] on input "Salvar cirurgia" at bounding box center [159, 382] width 74 height 18
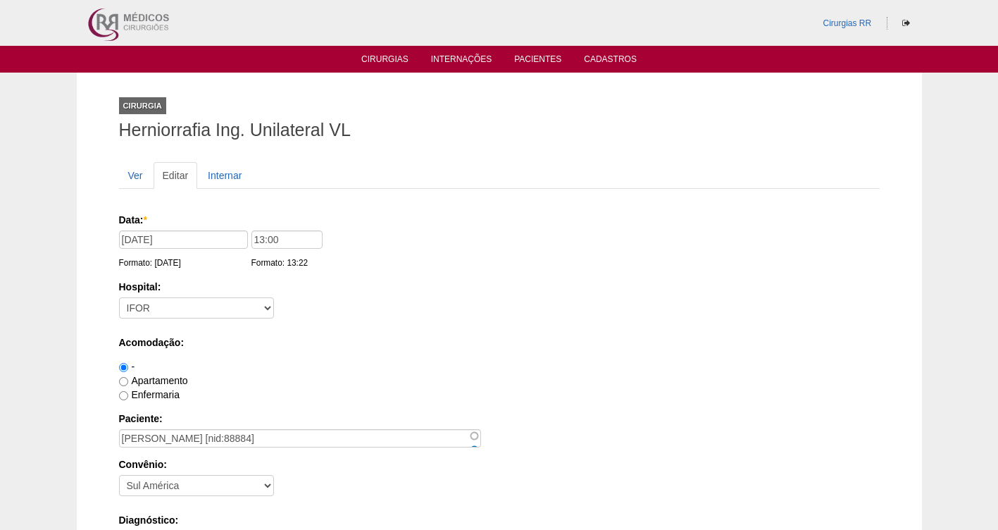
scroll to position [1285, 0]
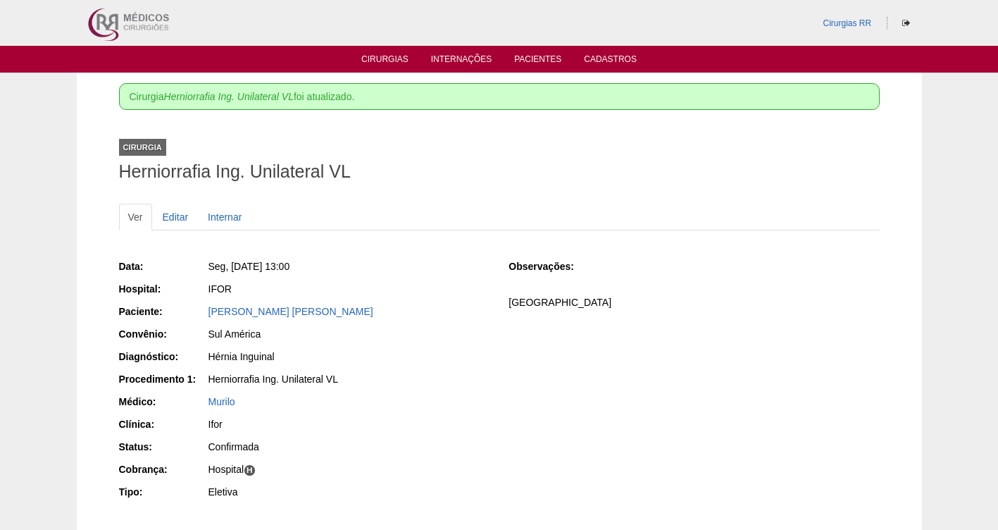
drag, startPoint x: 0, startPoint y: 0, endPoint x: 278, endPoint y: 24, distance: 279.2
click at [280, 24] on div "Cirurgias RR" at bounding box center [499, 23] width 845 height 46
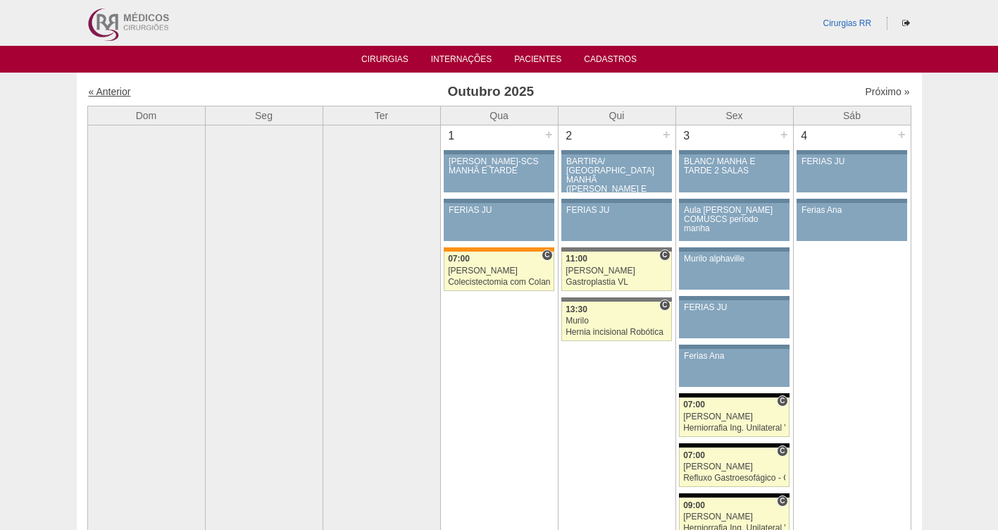
click at [111, 94] on link "« Anterior" at bounding box center [110, 91] width 42 height 11
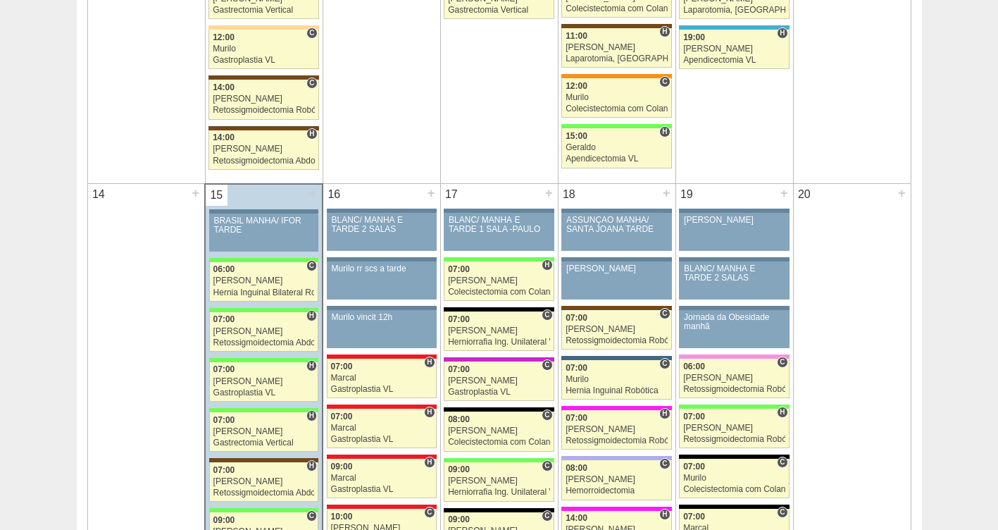
scroll to position [1207, 0]
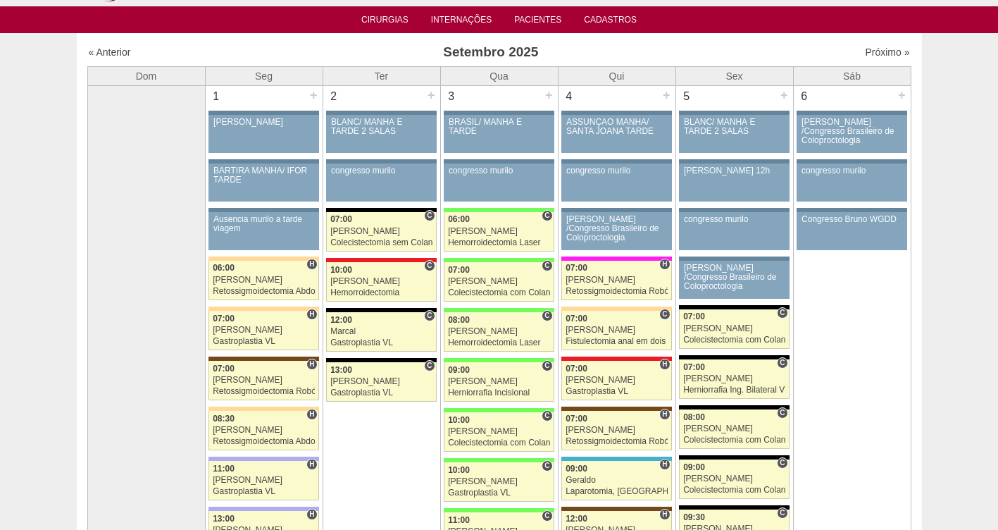
scroll to position [0, 0]
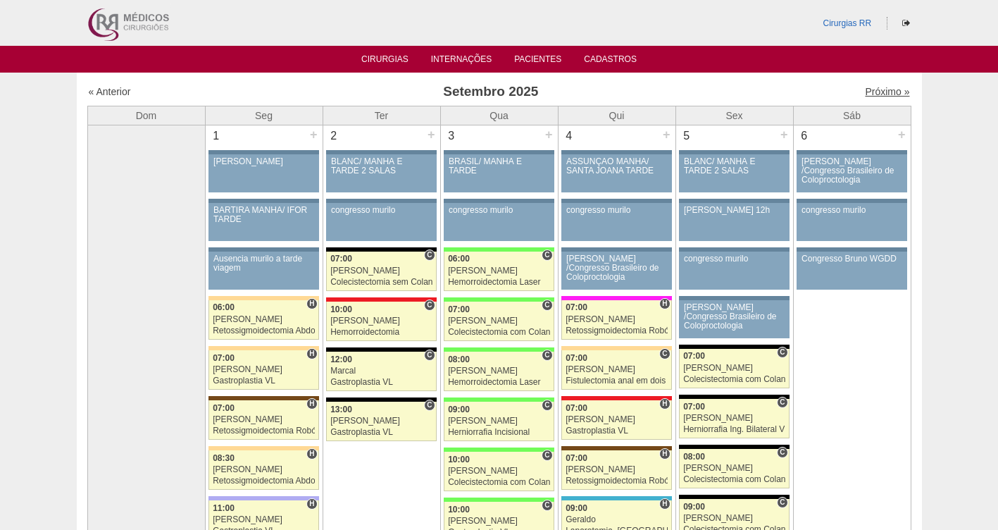
click at [877, 94] on link "Próximo »" at bounding box center [887, 91] width 44 height 11
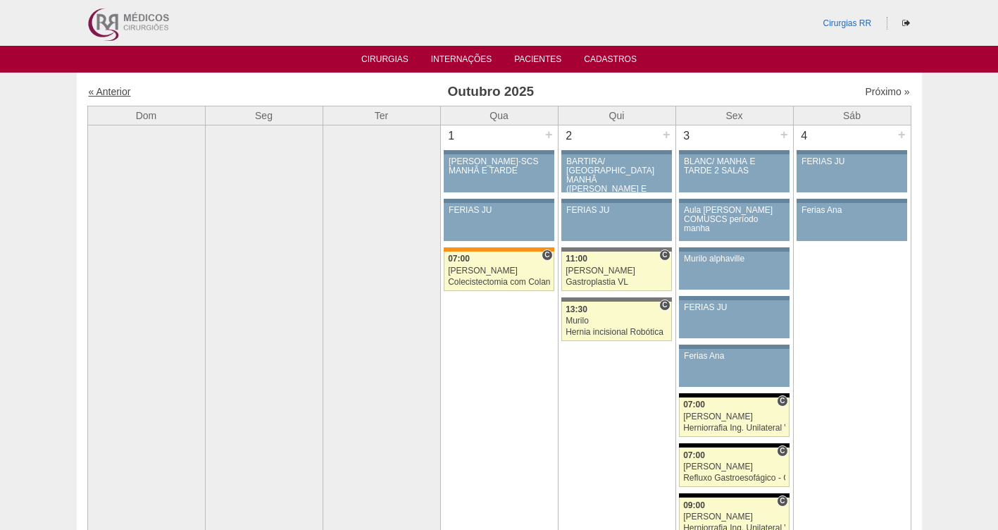
click at [119, 94] on link "« Anterior" at bounding box center [110, 91] width 42 height 11
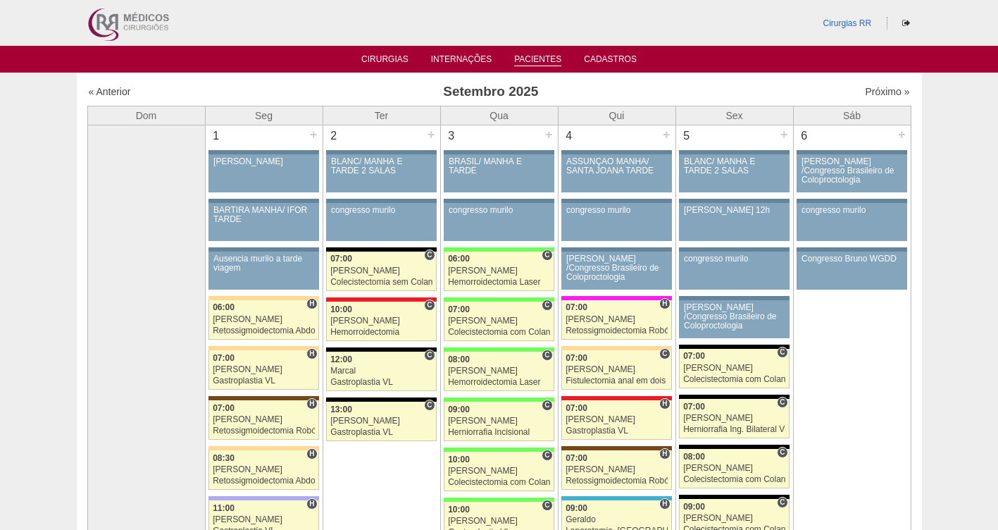
click at [544, 56] on link "Pacientes" at bounding box center [537, 60] width 47 height 12
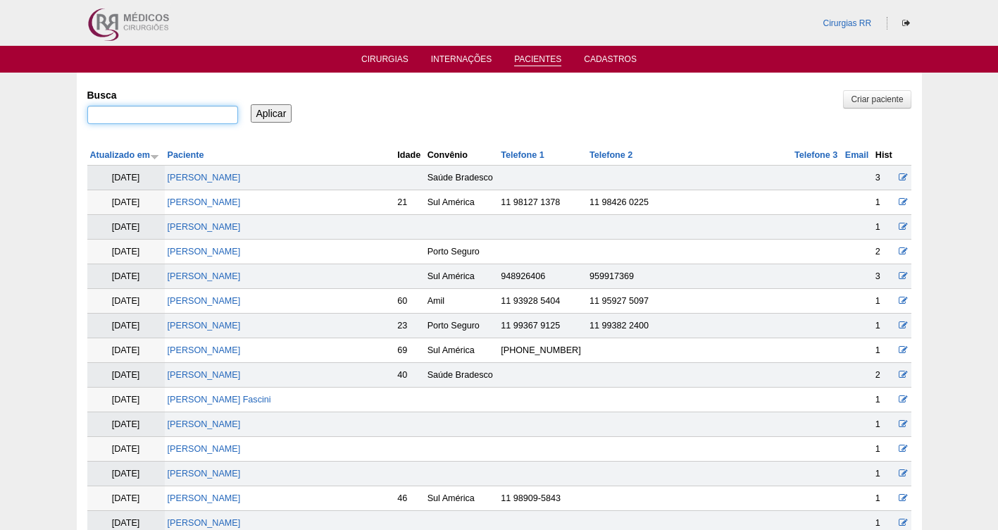
click at [171, 114] on input "Busca" at bounding box center [162, 115] width 151 height 18
paste input "[PERSON_NAME]"
type input "[PERSON_NAME]"
click at [263, 117] on input "Aplicar" at bounding box center [272, 113] width 42 height 18
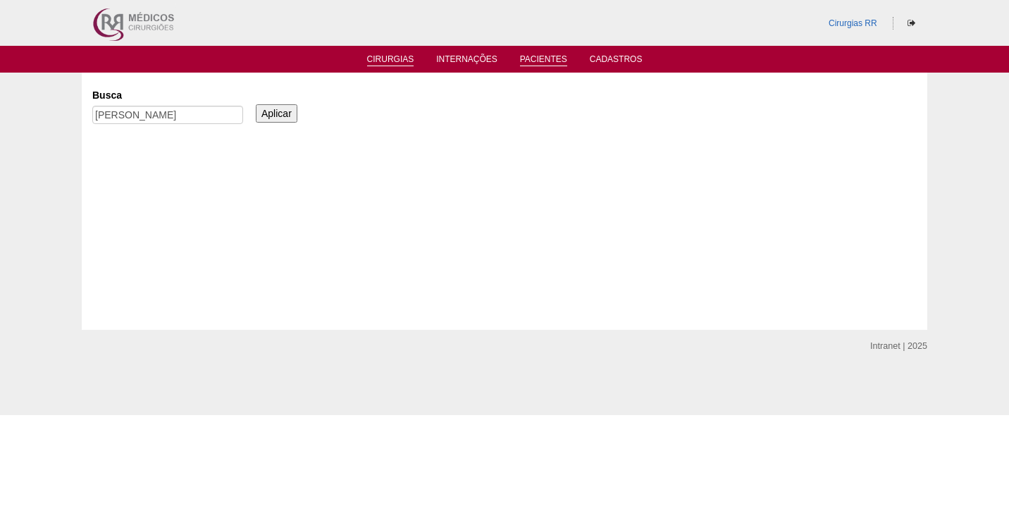
click at [387, 58] on link "Cirurgias" at bounding box center [390, 60] width 47 height 12
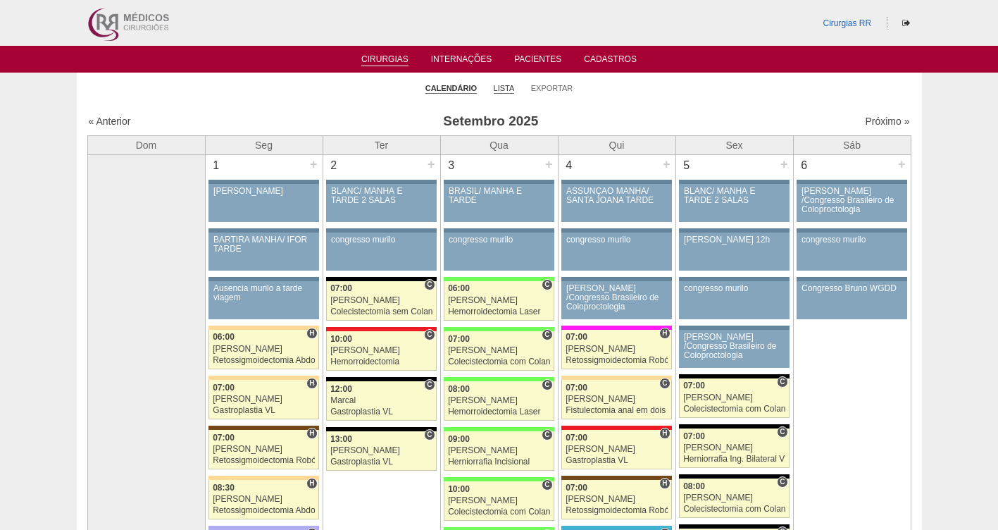
click at [500, 89] on link "Lista" at bounding box center [504, 88] width 21 height 11
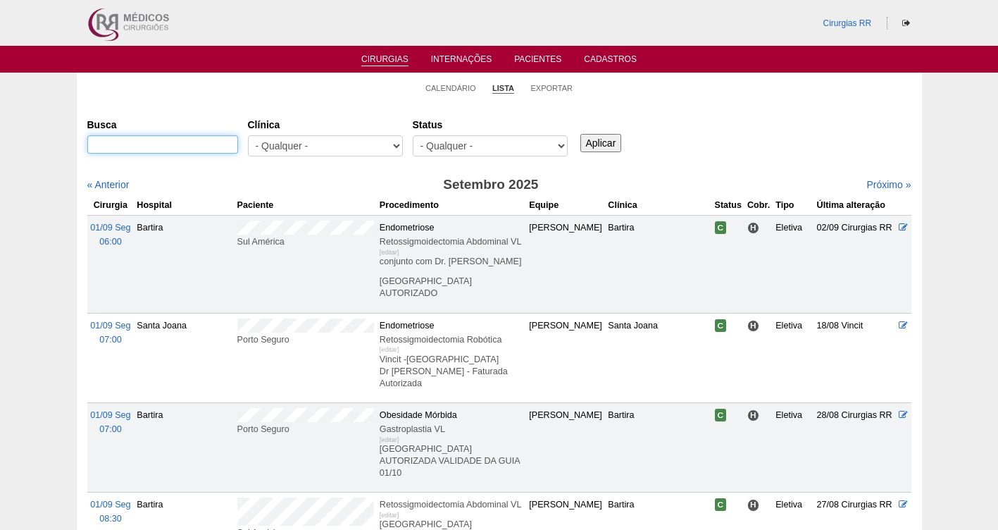
click at [173, 144] on input "Busca" at bounding box center [162, 144] width 151 height 18
paste input "DEIVIS COSTA DE MELLO"
type input "DEIVIS COSTA DE MELLO"
click at [598, 138] on input "Aplicar" at bounding box center [601, 143] width 42 height 18
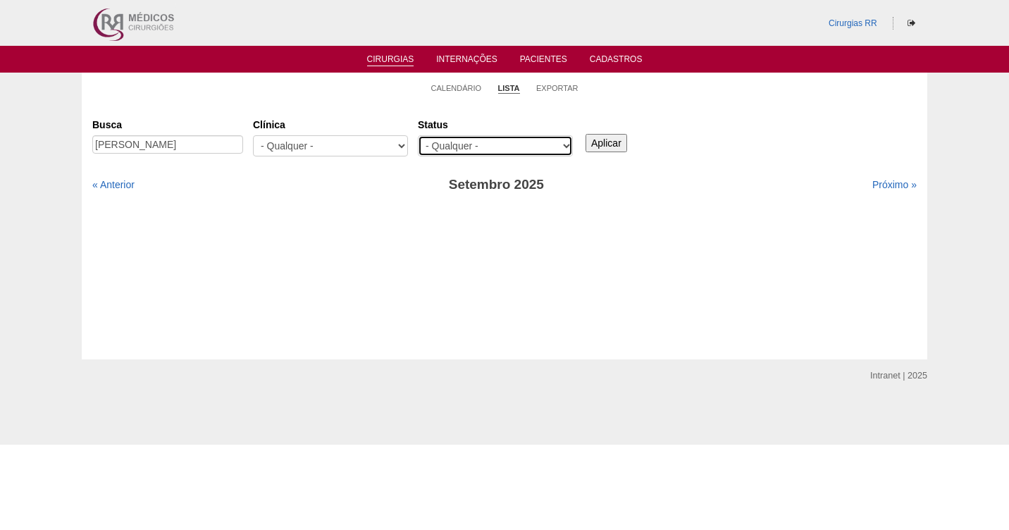
click at [477, 149] on select "- Qualquer - Reservada Confirmada Suspensa Cancelada" at bounding box center [495, 145] width 155 height 21
select select "susp"
click at [418, 135] on select "- Qualquer - Reservada Confirmada Suspensa Cancelada" at bounding box center [495, 145] width 155 height 21
click at [615, 145] on input "Aplicar" at bounding box center [606, 143] width 42 height 18
click at [883, 185] on link "Próximo »" at bounding box center [894, 184] width 44 height 11
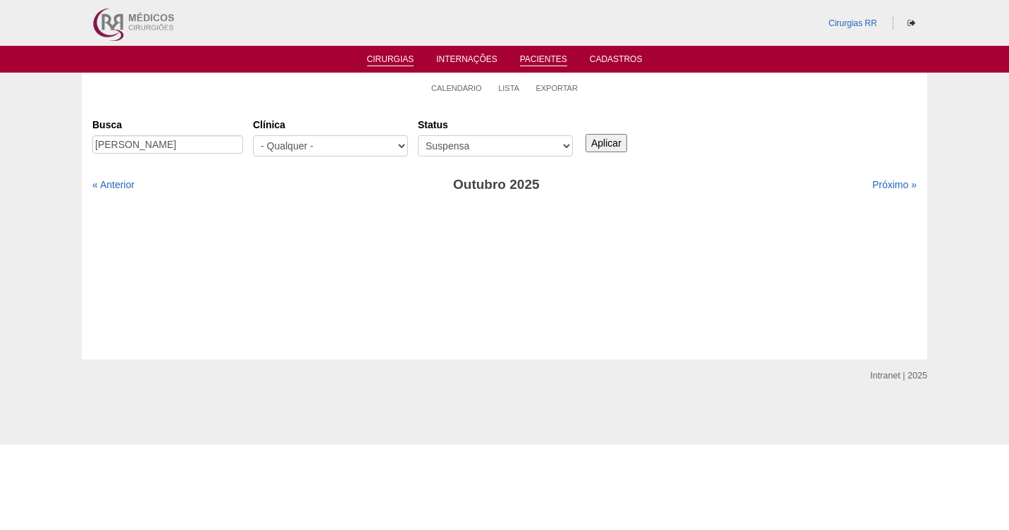
click at [528, 56] on link "Pacientes" at bounding box center [543, 60] width 47 height 12
click at [458, 146] on select "- Qualquer - Reservada Confirmada Suspensa Cancelada" at bounding box center [495, 145] width 155 height 21
select select "canc"
click at [418, 135] on select "- Qualquer - Reservada Confirmada Suspensa Cancelada" at bounding box center [495, 145] width 155 height 21
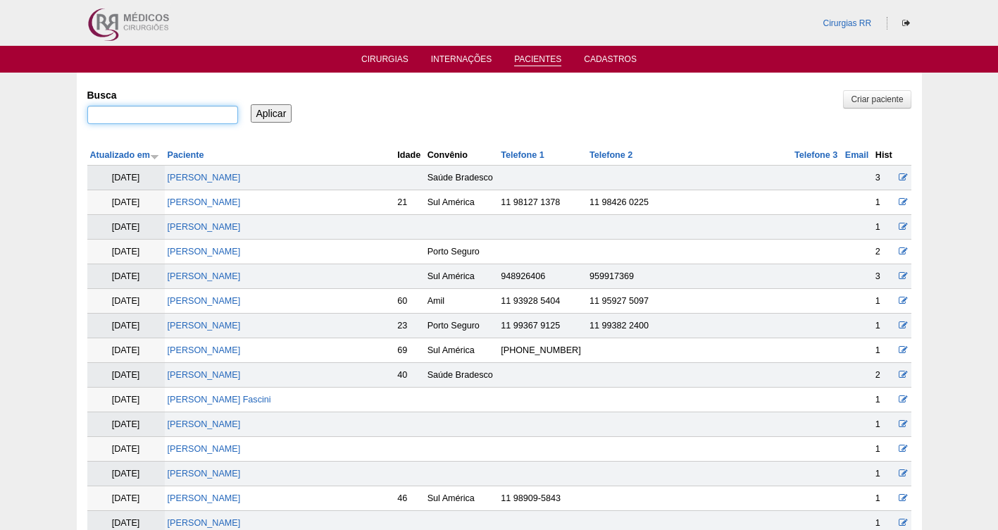
click at [161, 118] on input "Busca" at bounding box center [162, 115] width 151 height 18
type input "deives"
click at [251, 104] on input "Aplicar" at bounding box center [272, 113] width 42 height 18
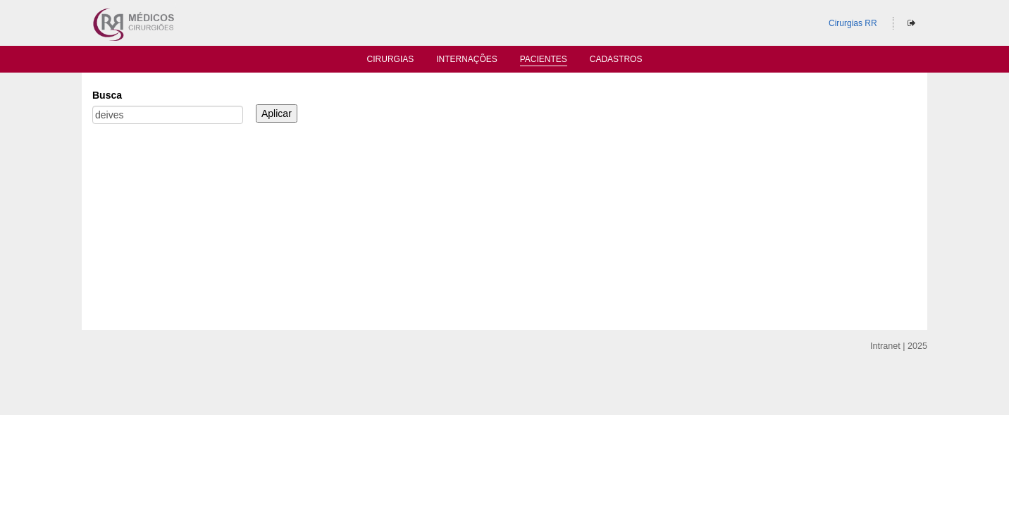
click at [403, 52] on ul "Cirurgias Internações Pacientes Cadastros" at bounding box center [504, 59] width 1009 height 27
click at [394, 54] on link "Cirurgias" at bounding box center [390, 60] width 47 height 12
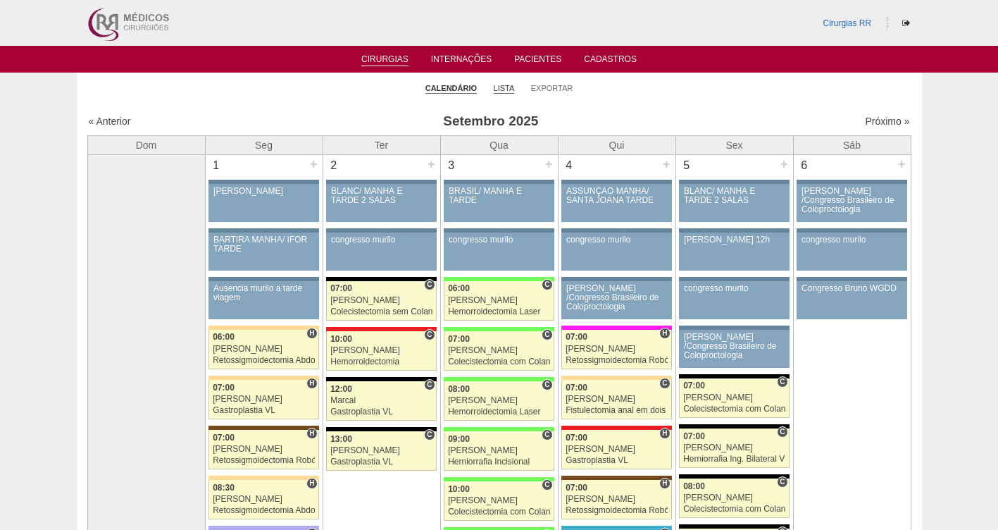
click at [499, 86] on link "Lista" at bounding box center [504, 88] width 21 height 11
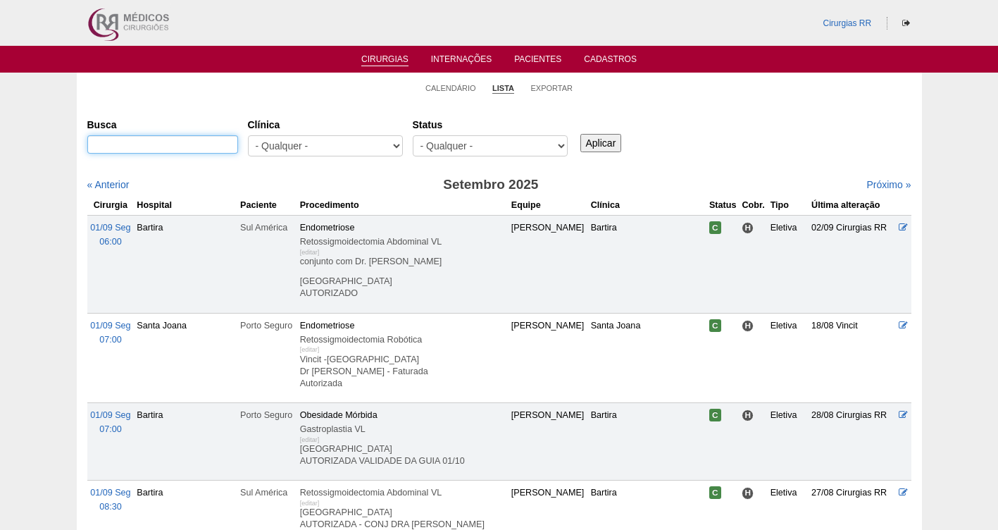
click at [175, 141] on input "Busca" at bounding box center [162, 144] width 151 height 18
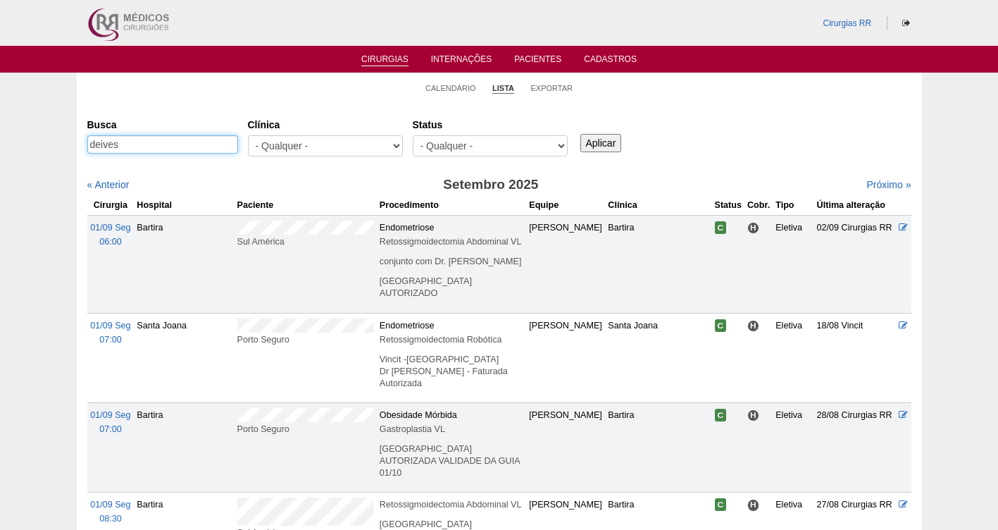
type input "deives"
click at [580, 134] on input "Aplicar" at bounding box center [601, 143] width 42 height 18
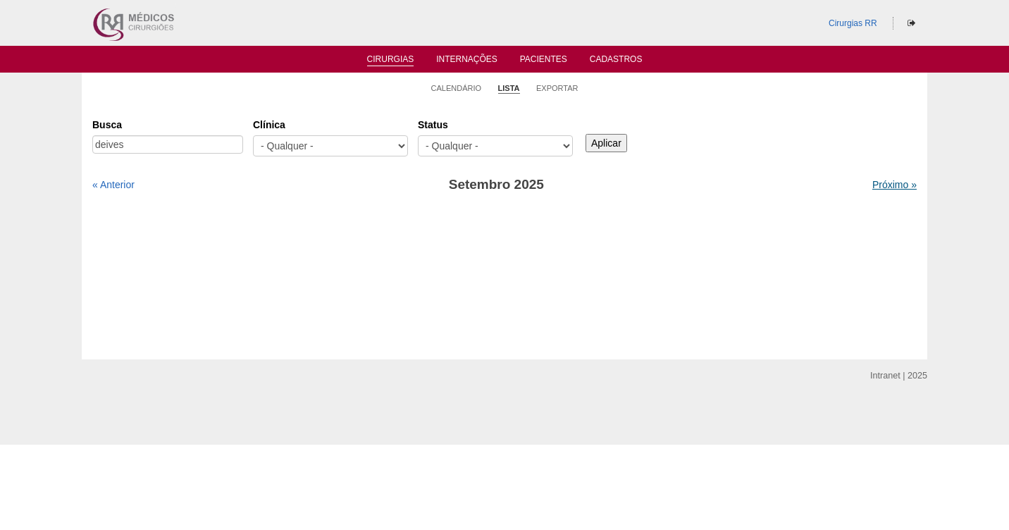
click at [878, 185] on link "Próximo »" at bounding box center [894, 184] width 44 height 11
click at [104, 182] on link "« Anterior" at bounding box center [113, 184] width 42 height 11
click at [498, 151] on select "- Qualquer - Reservada Confirmada Suspensa Cancelada" at bounding box center [495, 145] width 155 height 21
select select "resr"
click at [418, 135] on select "- Qualquer - Reservada Confirmada Suspensa Cancelada" at bounding box center [495, 145] width 155 height 21
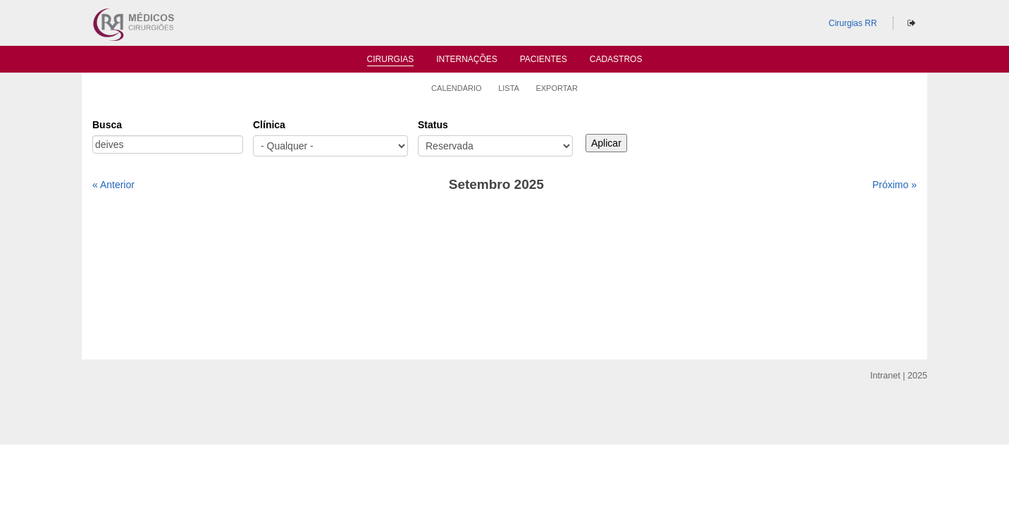
click at [606, 144] on input "Aplicar" at bounding box center [606, 143] width 42 height 18
click at [450, 87] on link "Calendário" at bounding box center [456, 88] width 51 height 11
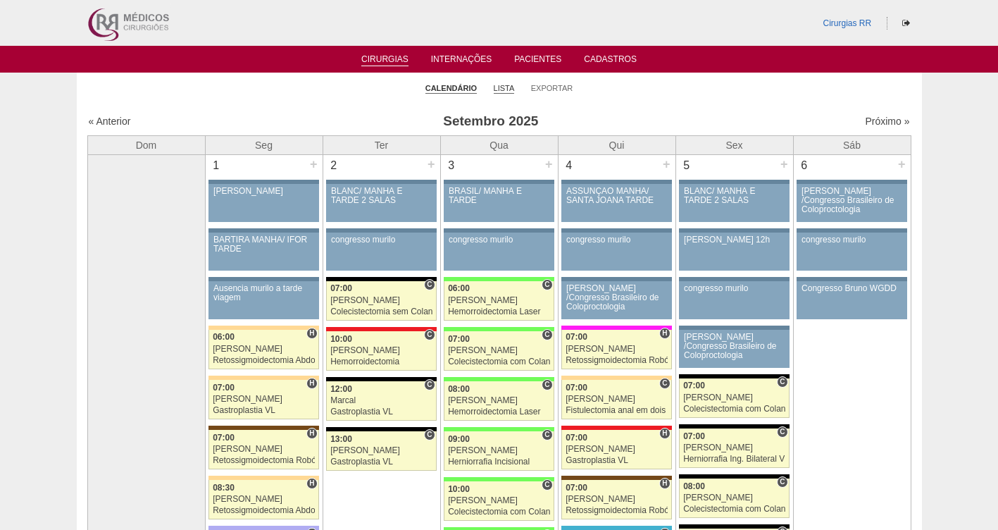
click at [506, 85] on link "Lista" at bounding box center [504, 88] width 21 height 11
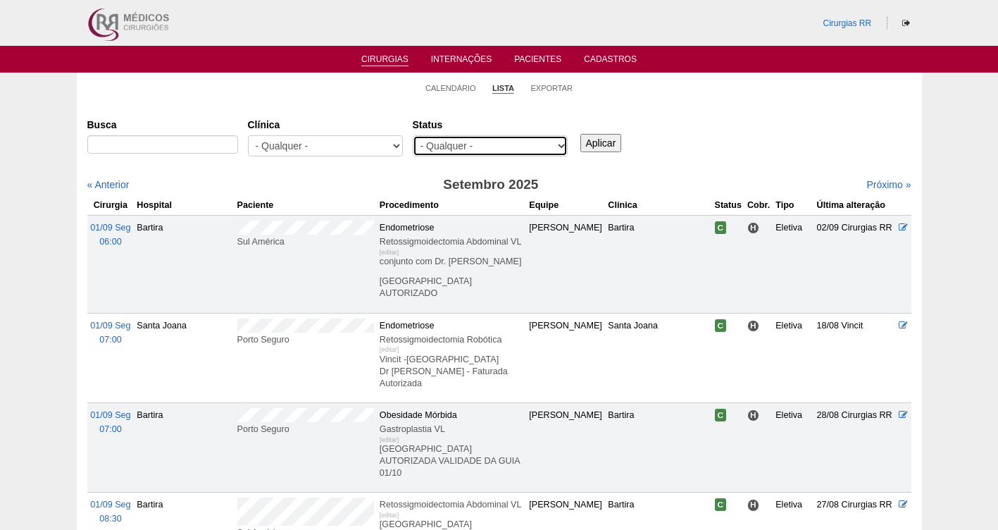
drag, startPoint x: 0, startPoint y: 0, endPoint x: 508, endPoint y: 148, distance: 528.9
click at [508, 148] on select "- Qualquer - Reservada Confirmada Suspensa Cancelada" at bounding box center [490, 145] width 155 height 21
select select "resr"
click at [413, 135] on select "- Qualquer - Reservada Confirmada Suspensa Cancelada" at bounding box center [490, 145] width 155 height 21
click at [599, 140] on input "Aplicar" at bounding box center [601, 143] width 42 height 18
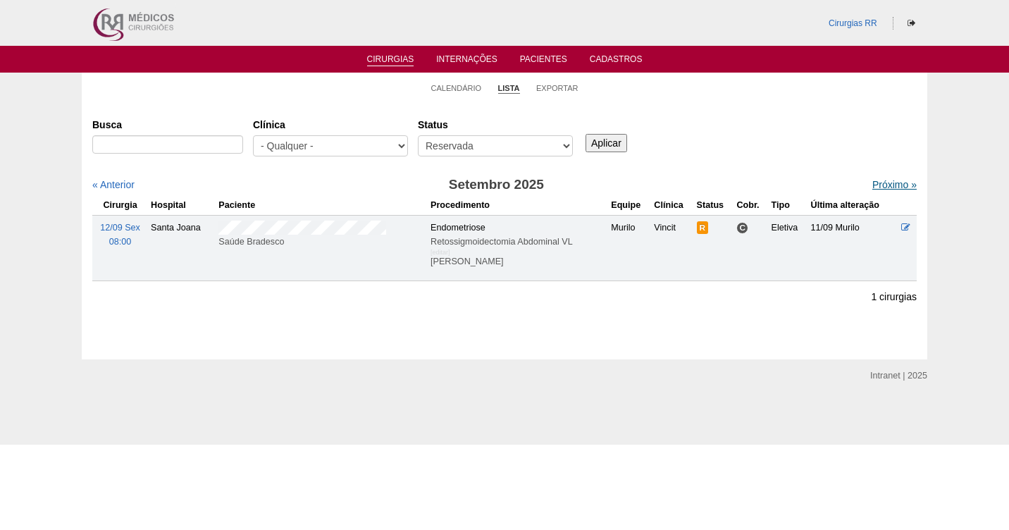
click at [885, 185] on link "Próximo »" at bounding box center [894, 184] width 44 height 11
